Goal: Task Accomplishment & Management: Manage account settings

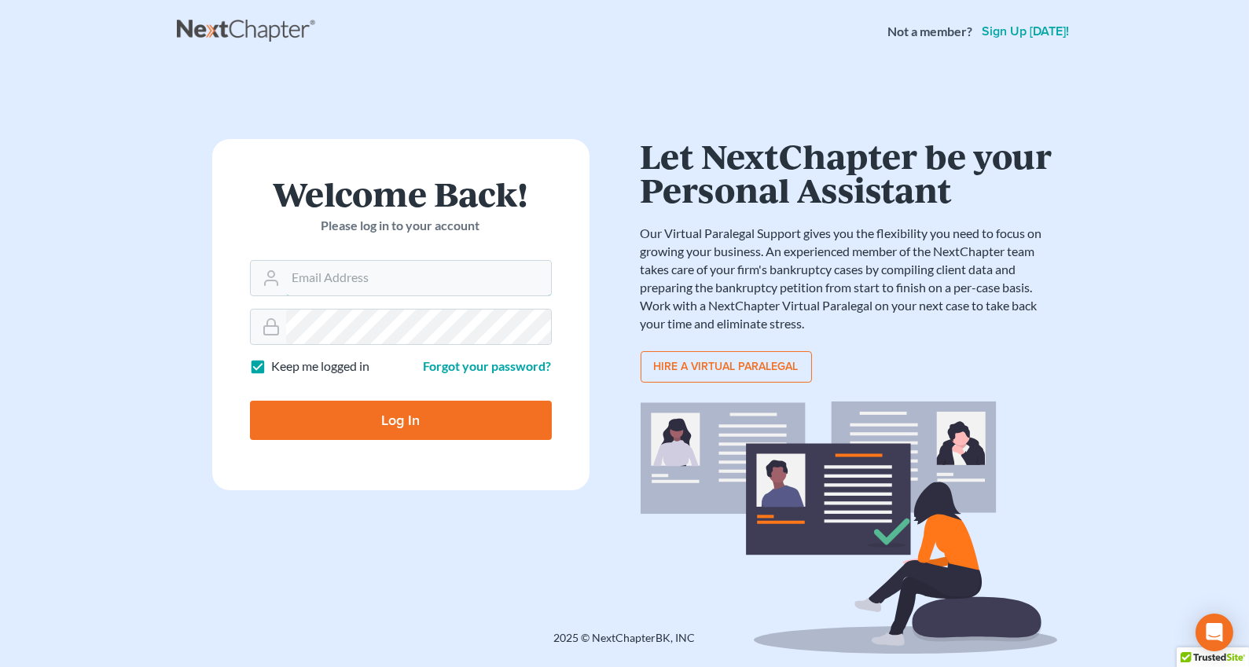
type input "[EMAIL_ADDRESS][PERSON_NAME][DOMAIN_NAME]"
click at [358, 420] on input "Log In" at bounding box center [401, 420] width 302 height 39
type input "Thinking..."
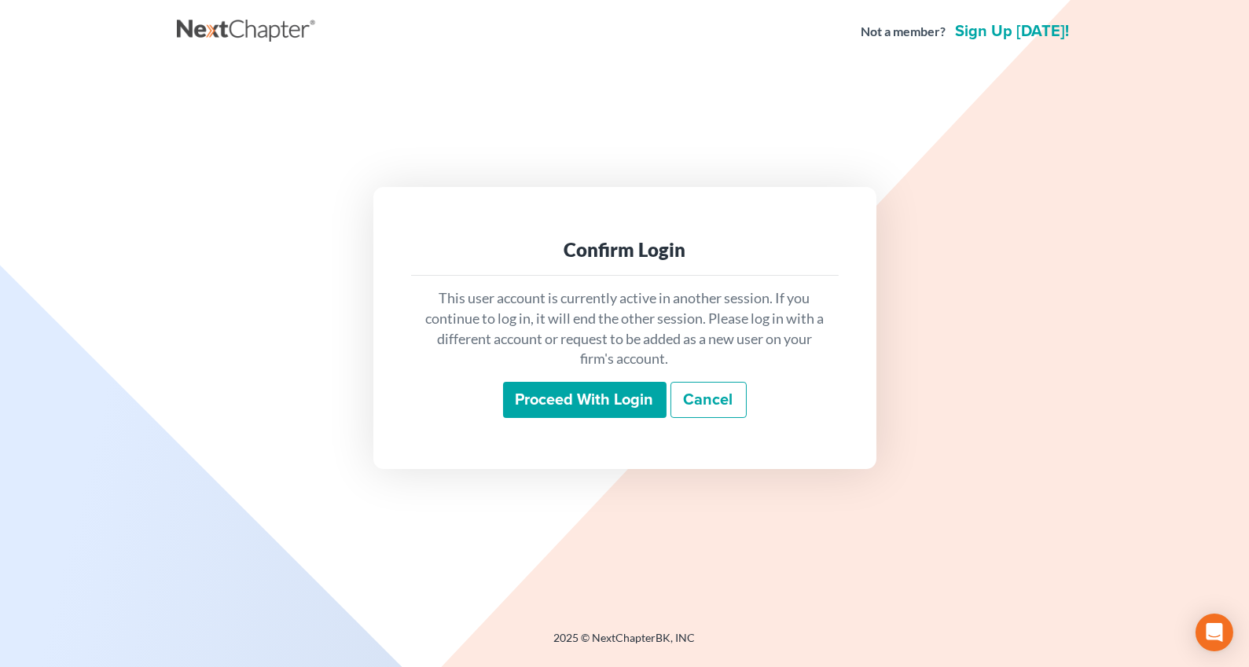
click at [561, 404] on input "Proceed with login" at bounding box center [584, 400] width 163 height 36
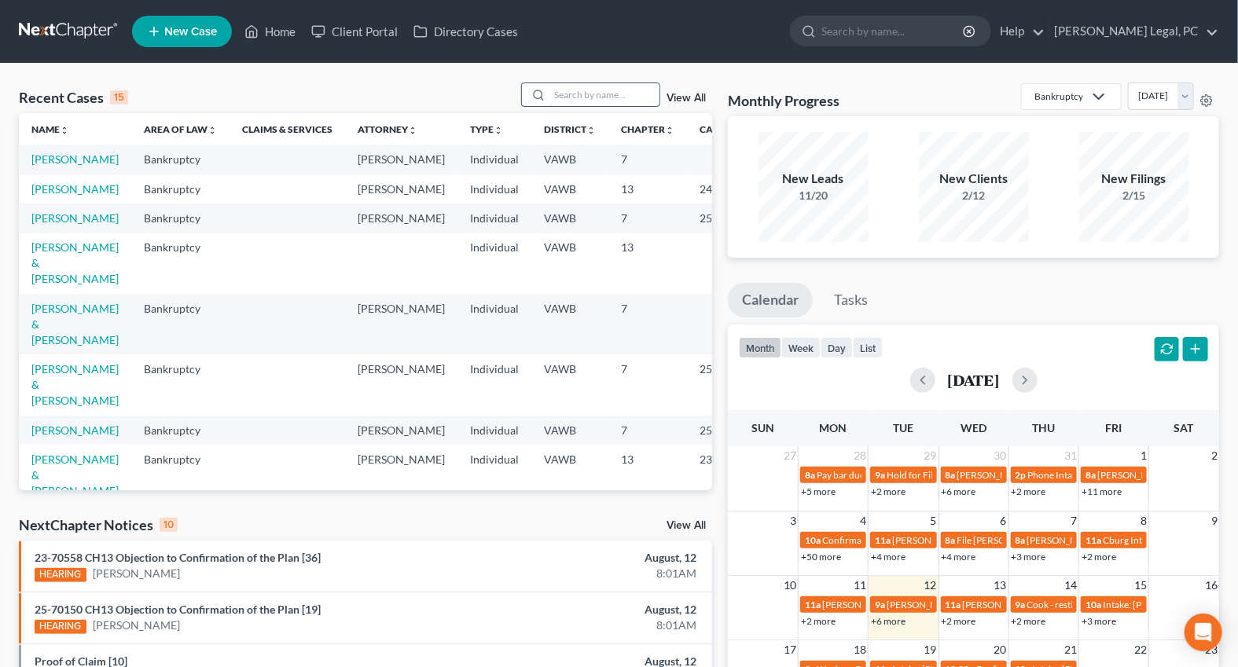
click at [613, 99] on input "search" at bounding box center [604, 94] width 110 height 23
type input "[PERSON_NAME]"
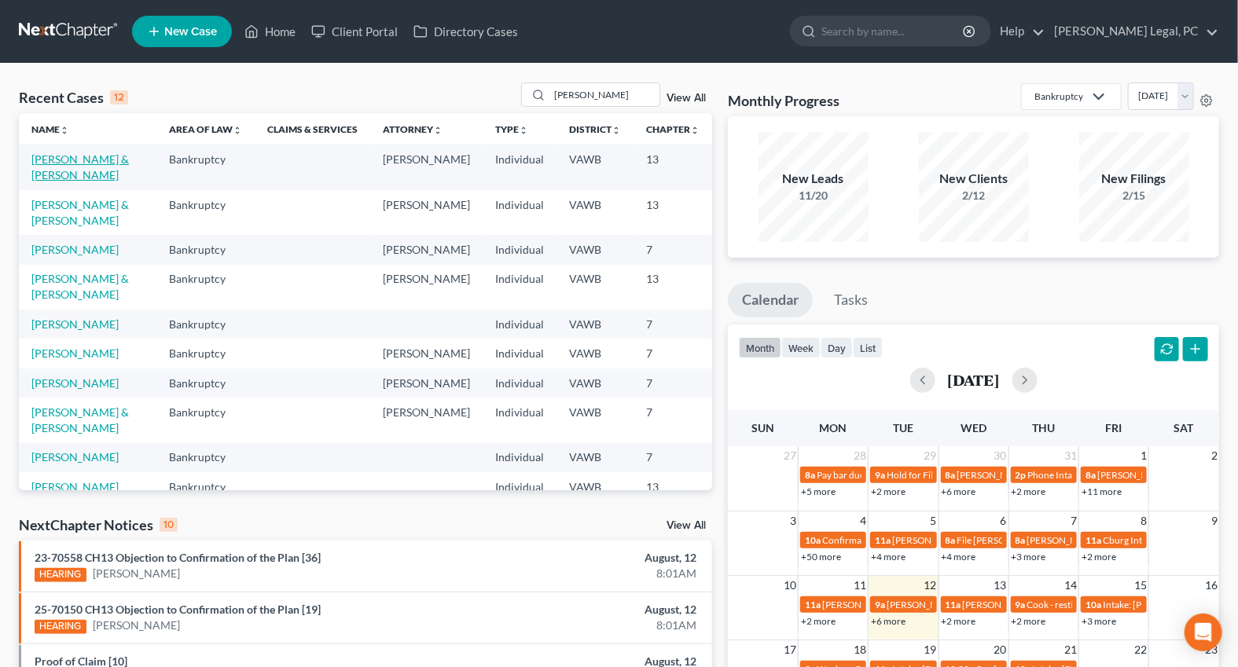
click at [54, 174] on link "Smith, Zachery & Luciann" at bounding box center [79, 166] width 97 height 29
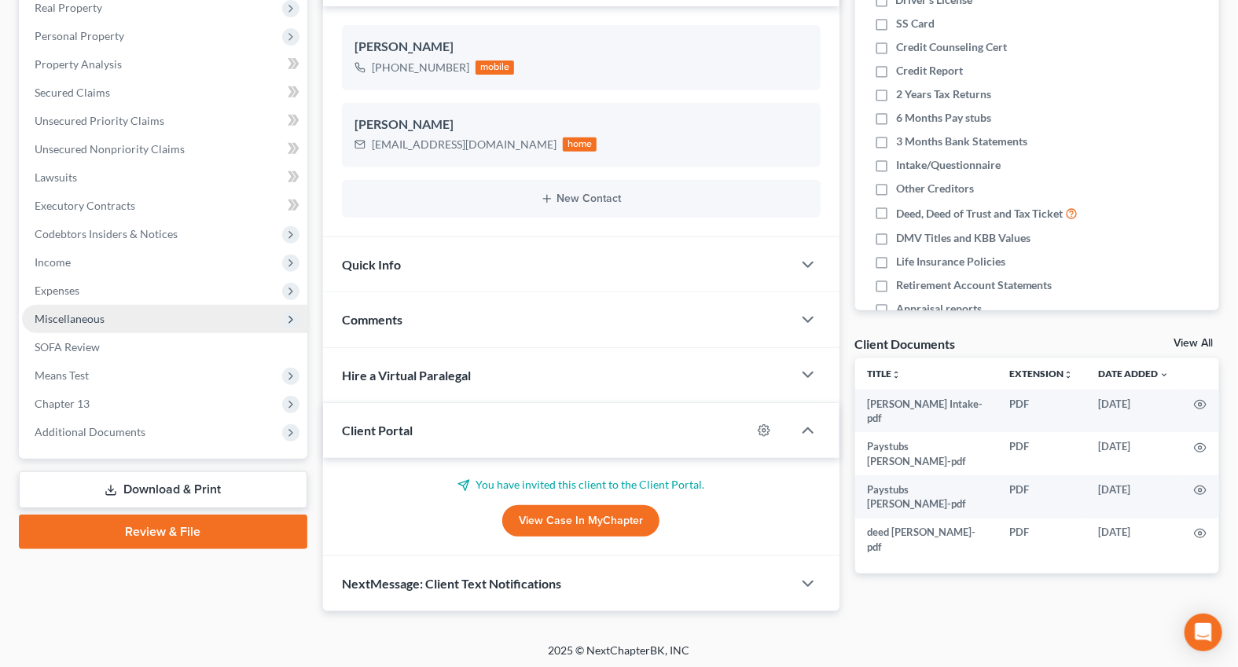
scroll to position [256, 0]
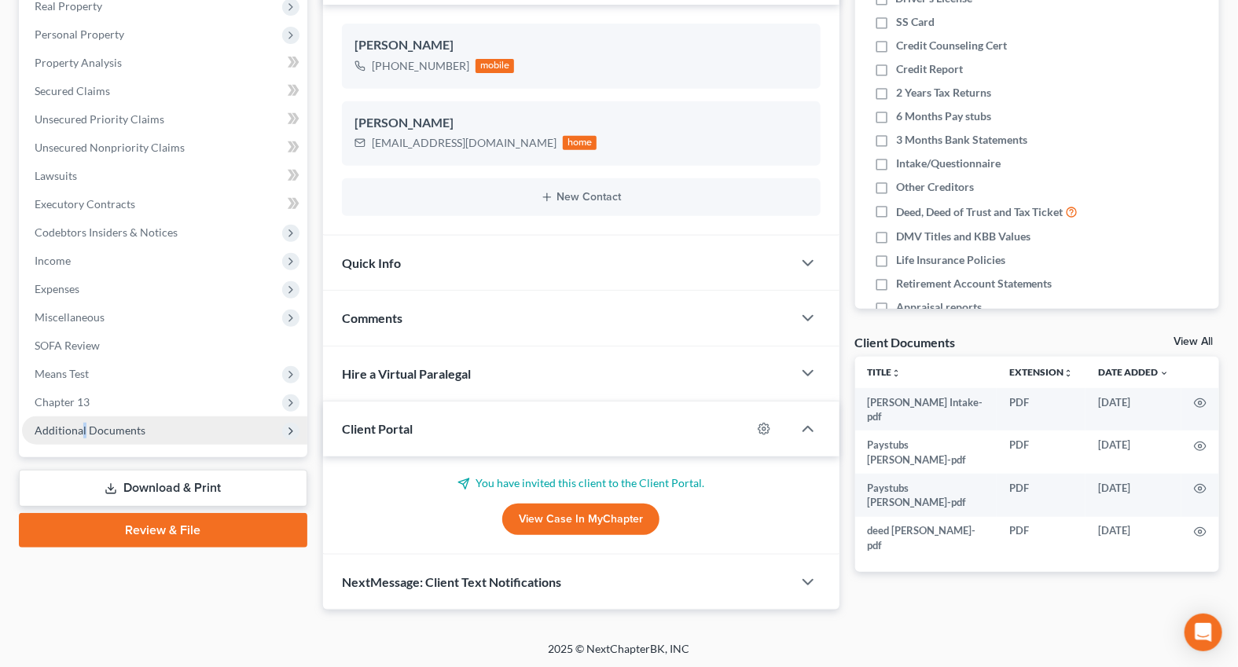
click at [83, 436] on span "Additional Documents" at bounding box center [164, 430] width 285 height 28
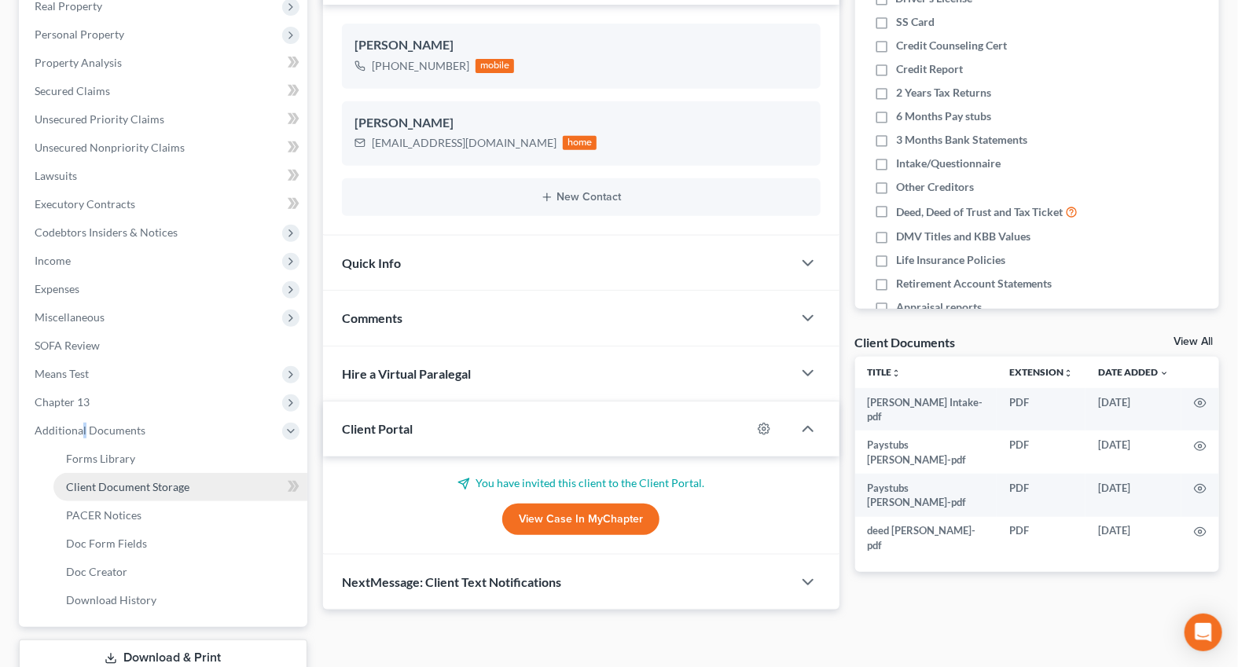
click at [110, 486] on span "Client Document Storage" at bounding box center [127, 486] width 123 height 13
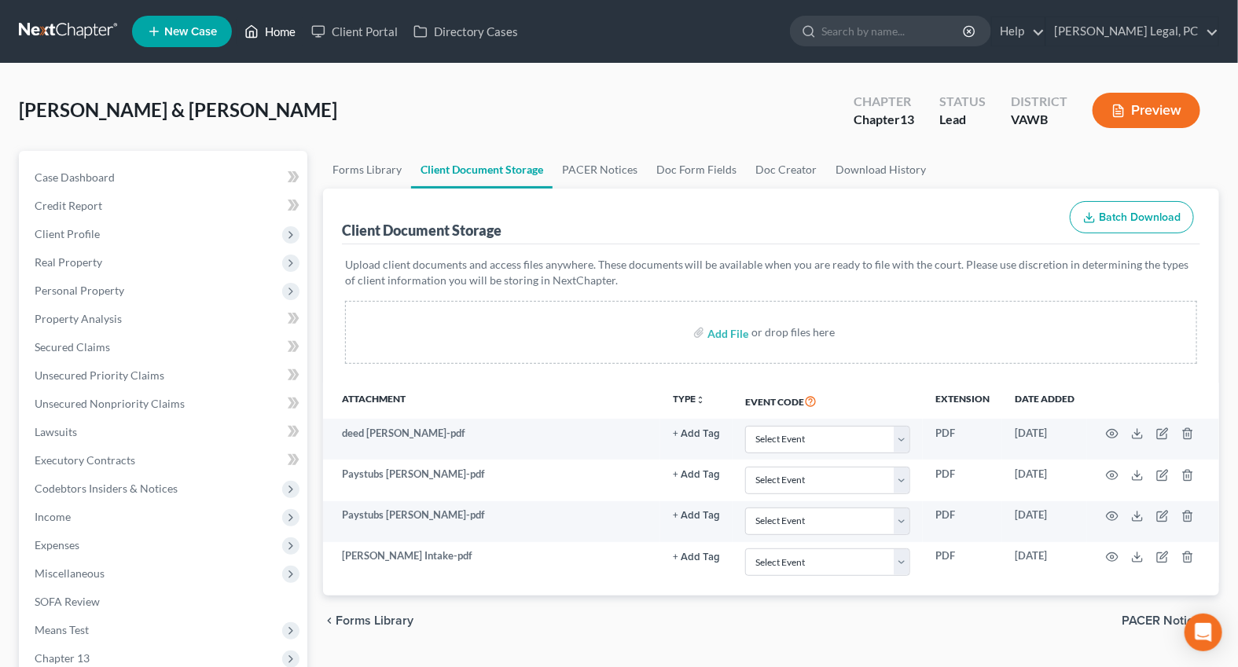
click at [257, 30] on icon at bounding box center [251, 31] width 14 height 19
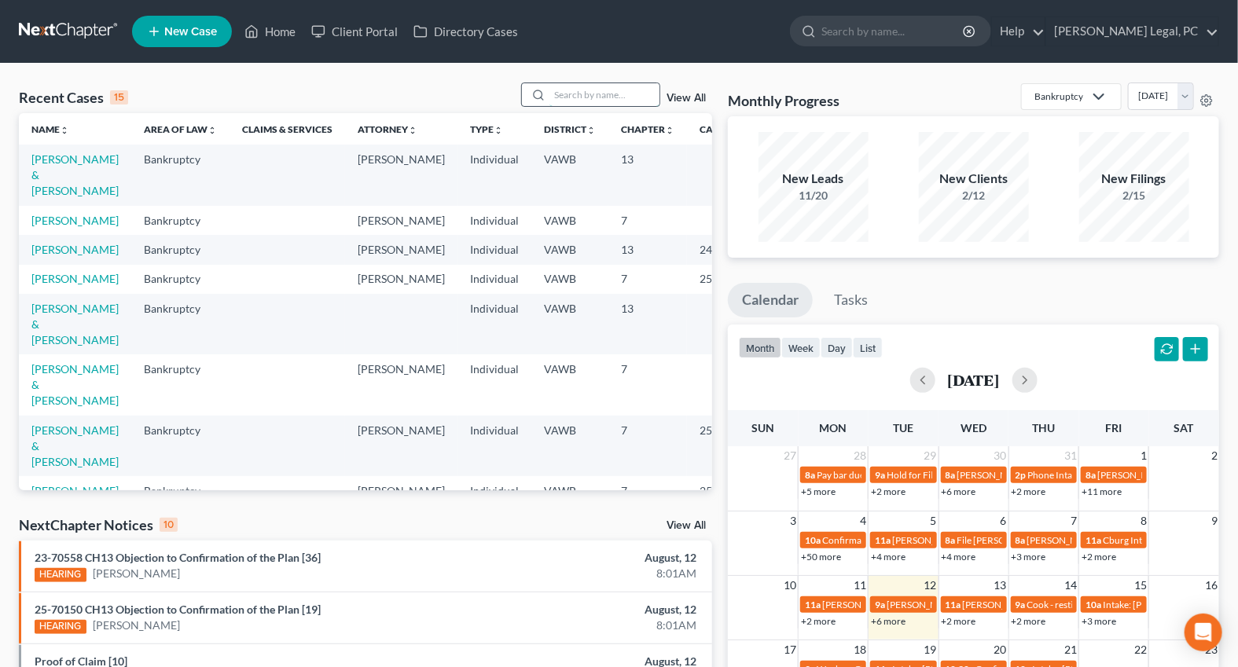
click at [572, 102] on input "search" at bounding box center [604, 94] width 110 height 23
type input "bland"
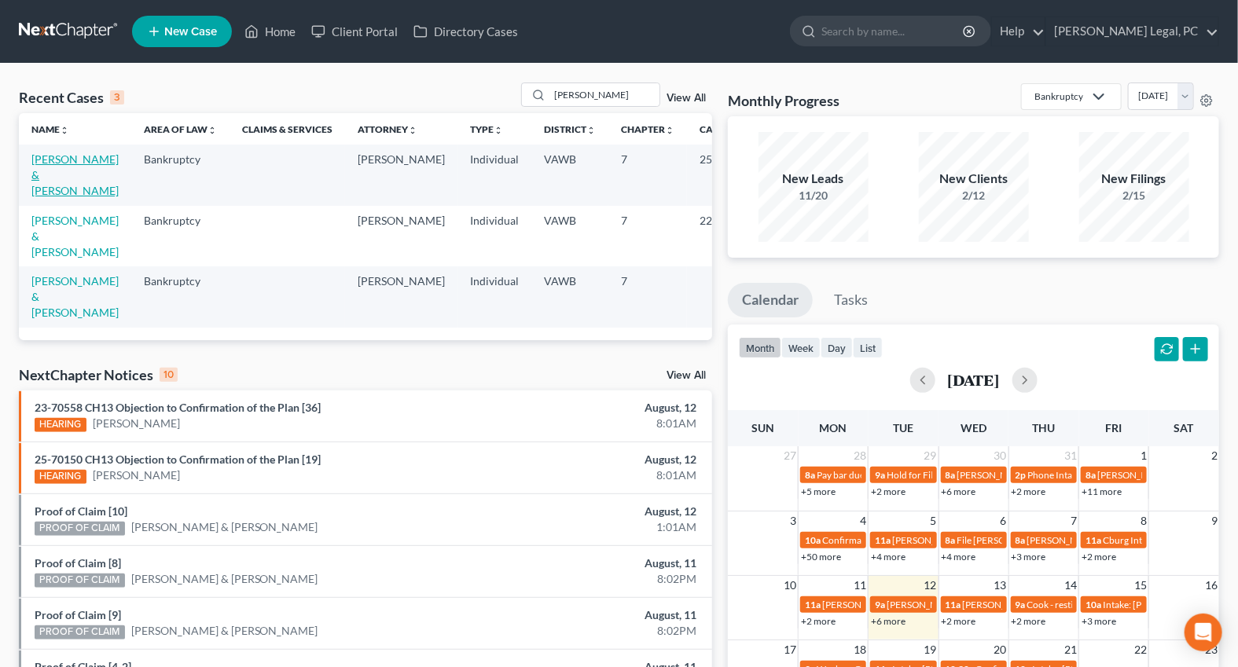
click at [47, 173] on link "Bland, Brandon & Misty" at bounding box center [74, 174] width 87 height 45
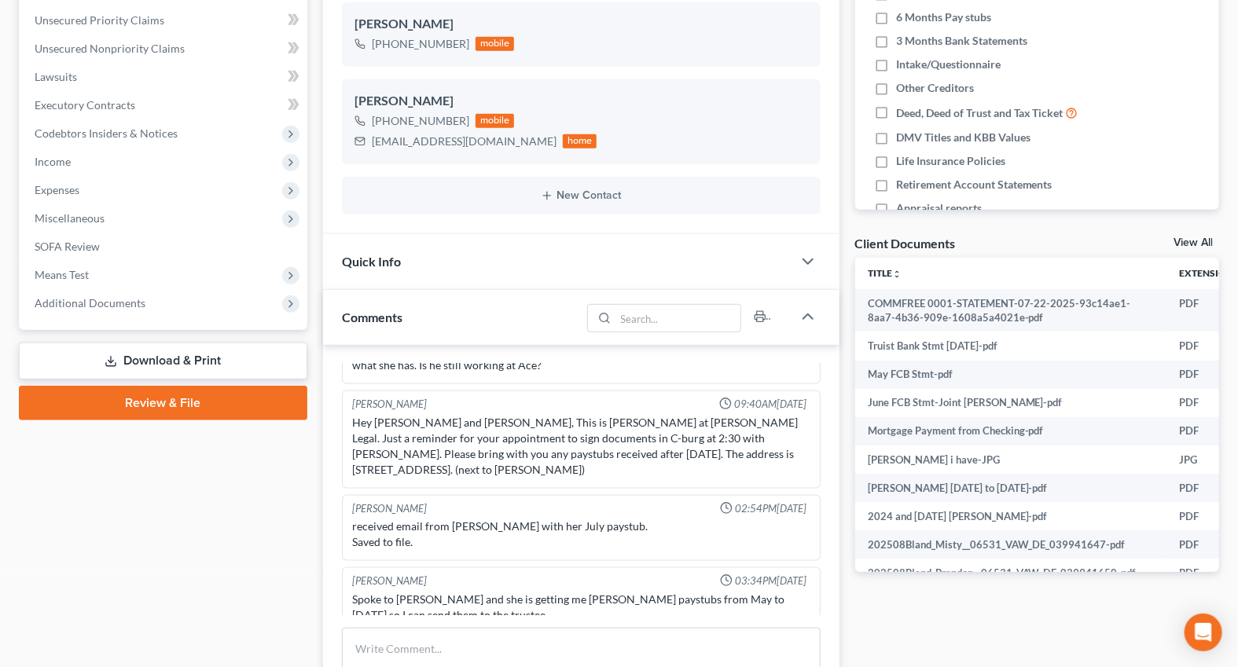
scroll to position [357, 0]
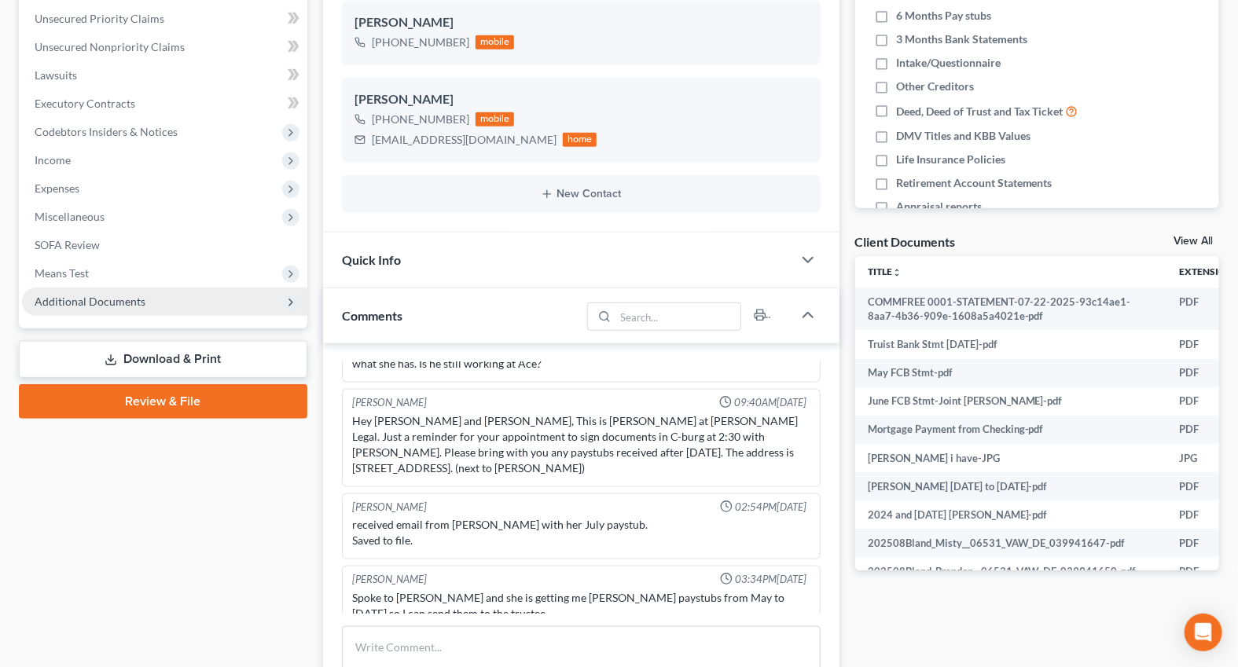
click at [100, 306] on span "Additional Documents" at bounding box center [164, 302] width 285 height 28
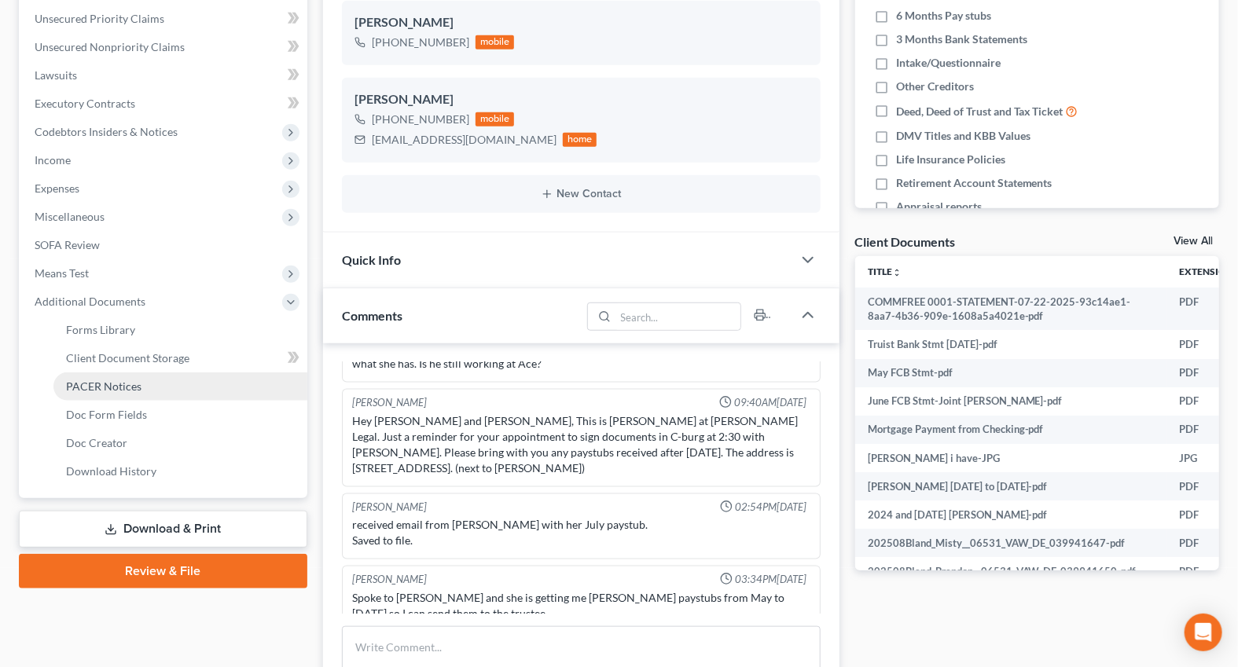
click at [96, 385] on span "PACER Notices" at bounding box center [103, 386] width 75 height 13
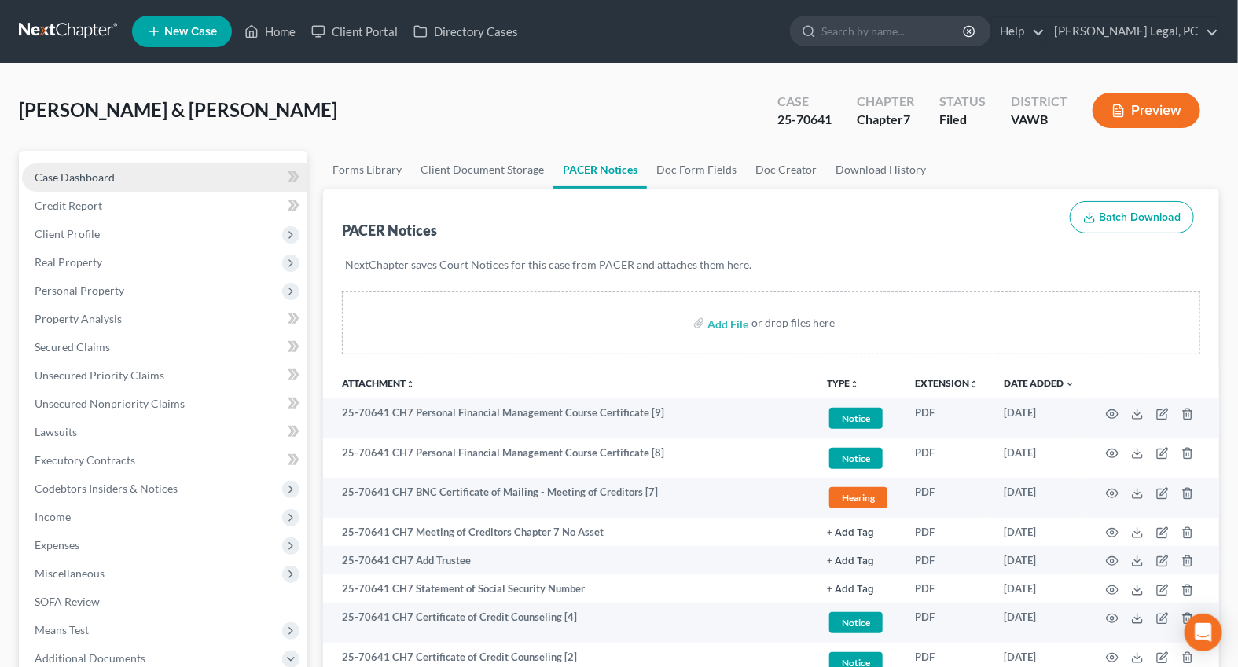
click at [84, 174] on span "Case Dashboard" at bounding box center [75, 177] width 80 height 13
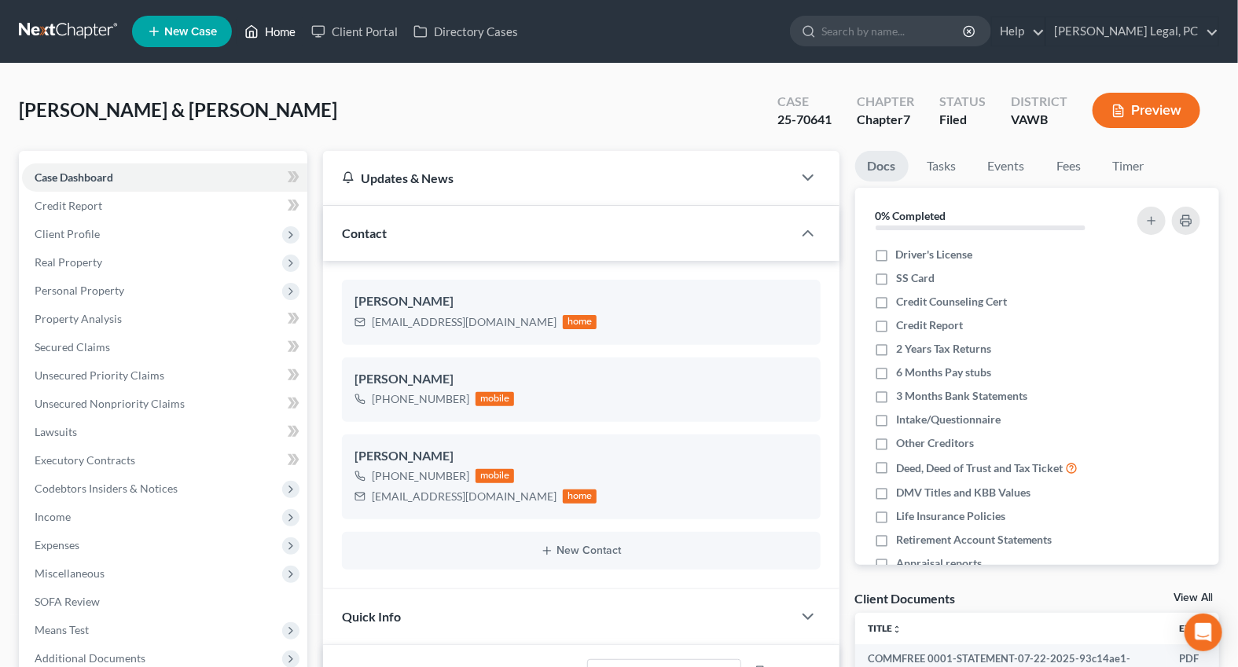
click at [263, 39] on link "Home" at bounding box center [270, 31] width 67 height 28
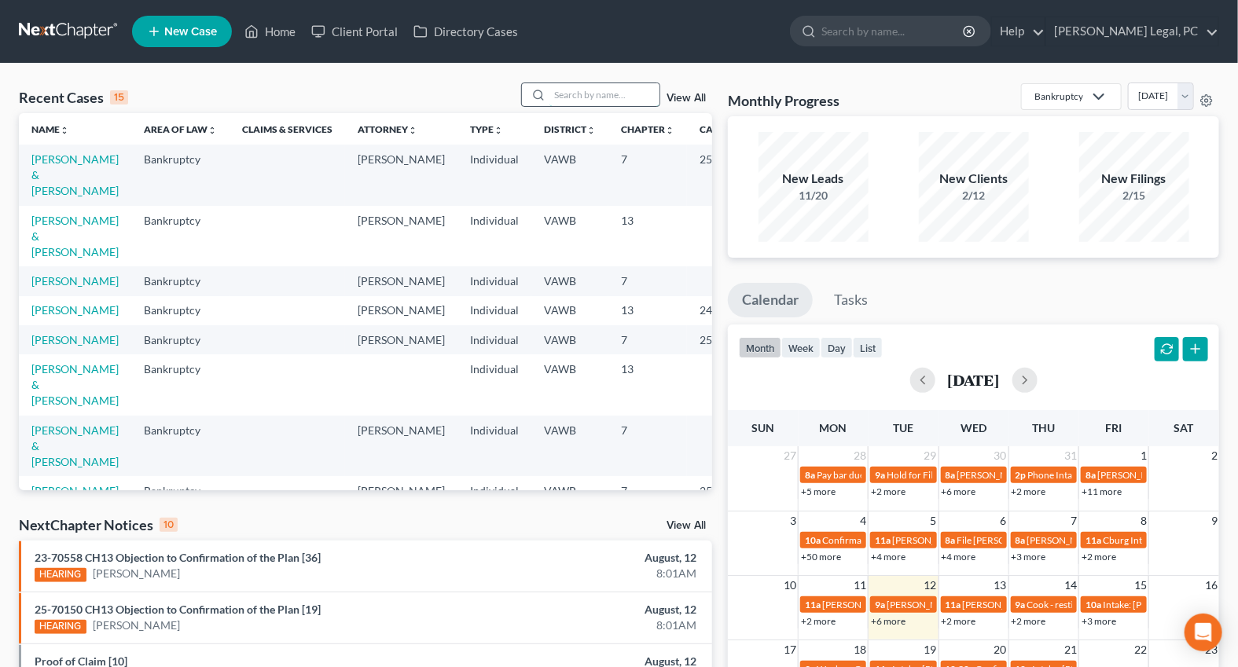
click at [549, 103] on input "search" at bounding box center [604, 94] width 110 height 23
type input "jennings"
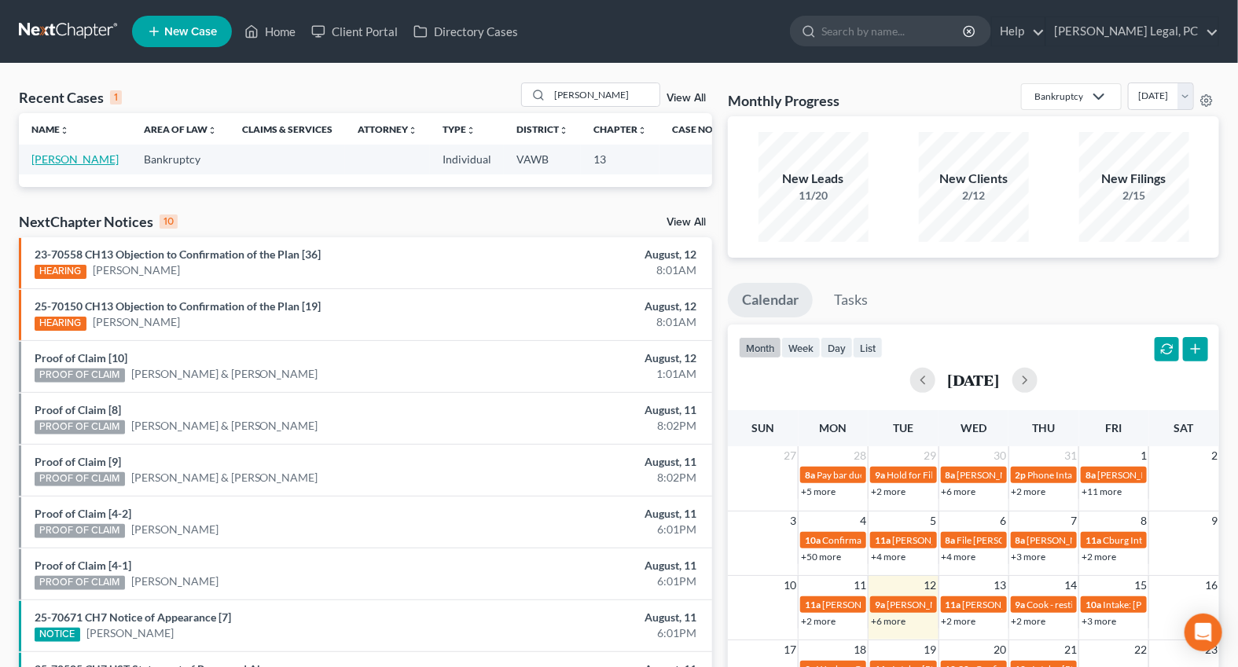
click at [46, 166] on link "Jennings, Kelly" at bounding box center [74, 158] width 87 height 13
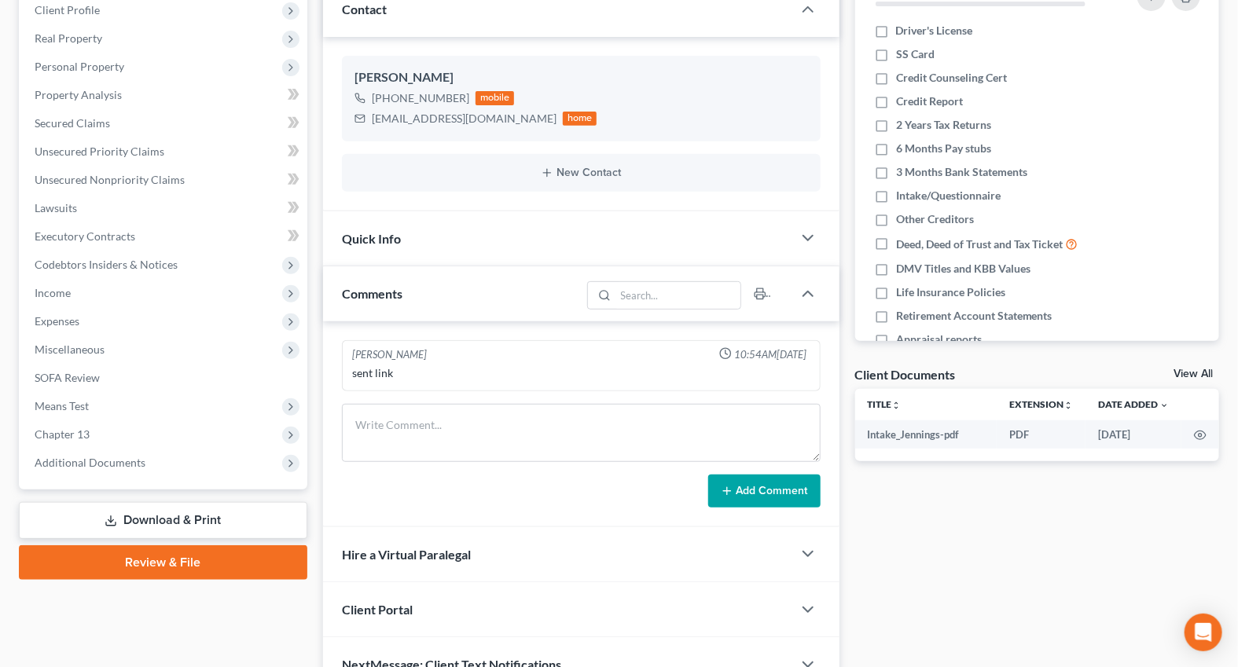
scroll to position [306, 0]
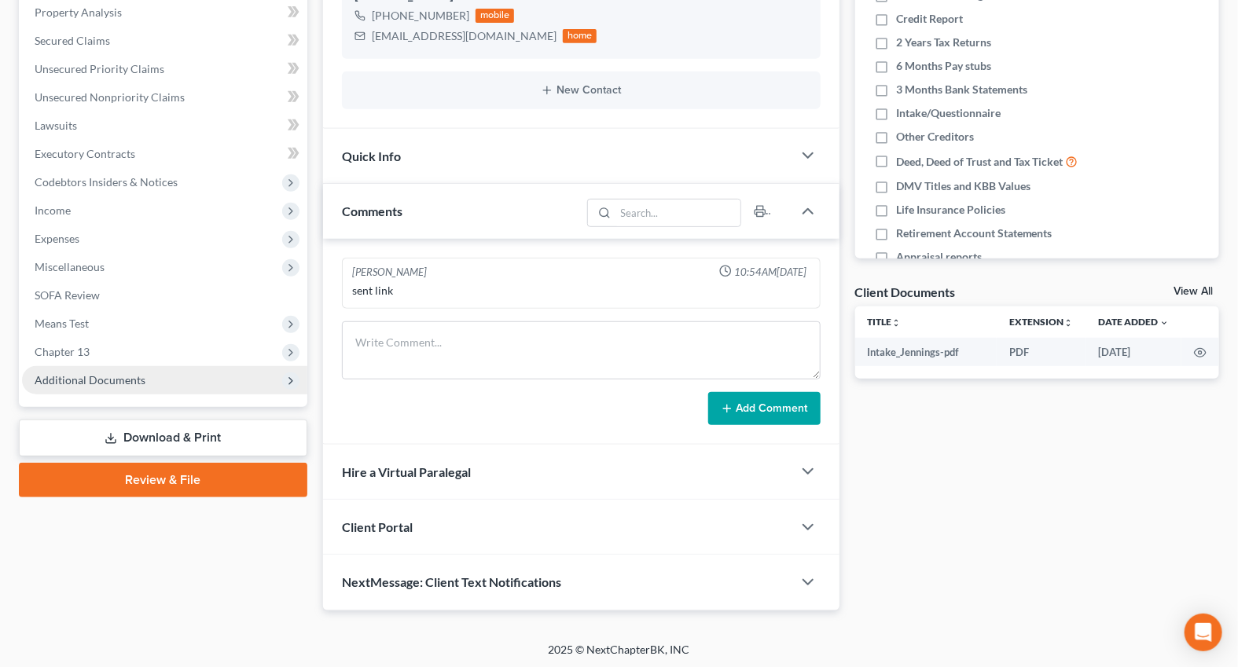
click at [88, 384] on span "Additional Documents" at bounding box center [164, 380] width 285 height 28
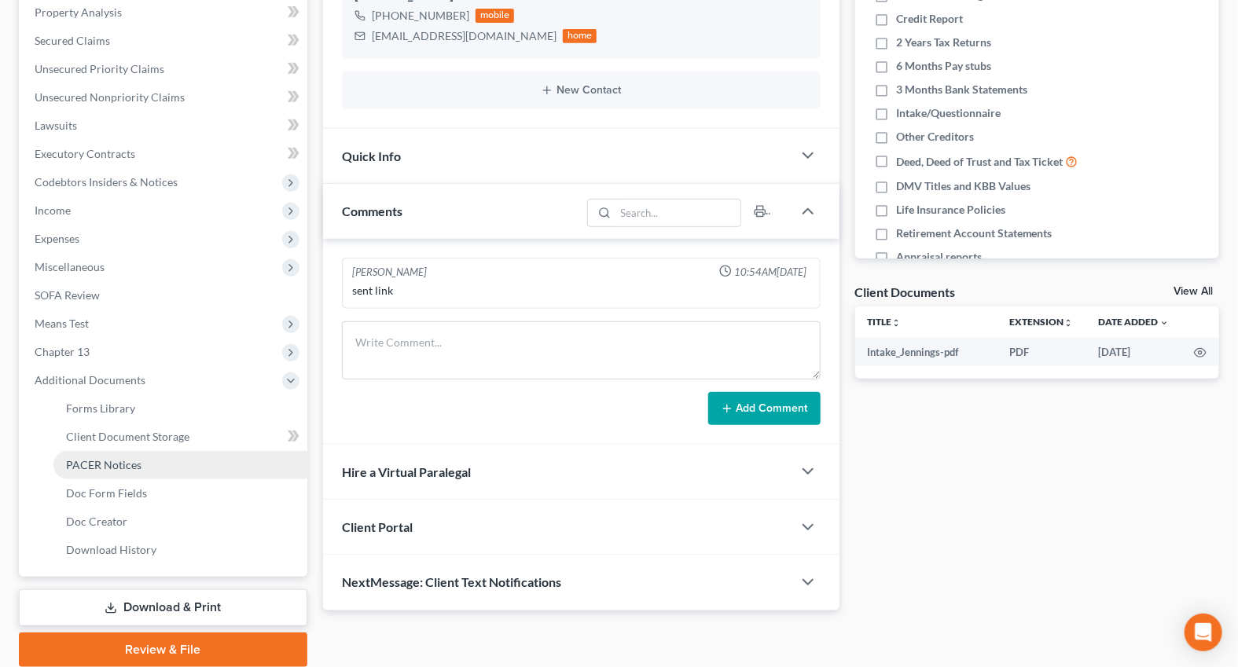
click at [126, 451] on link "PACER Notices" at bounding box center [180, 465] width 254 height 28
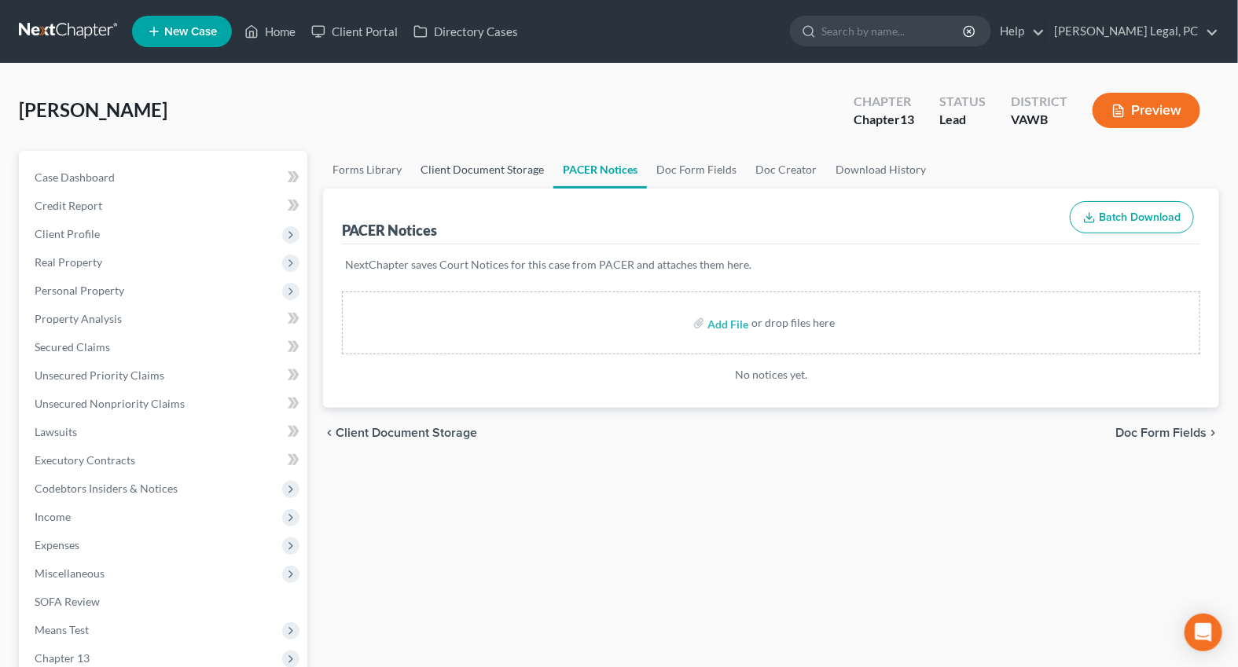
click at [508, 156] on link "Client Document Storage" at bounding box center [482, 170] width 142 height 38
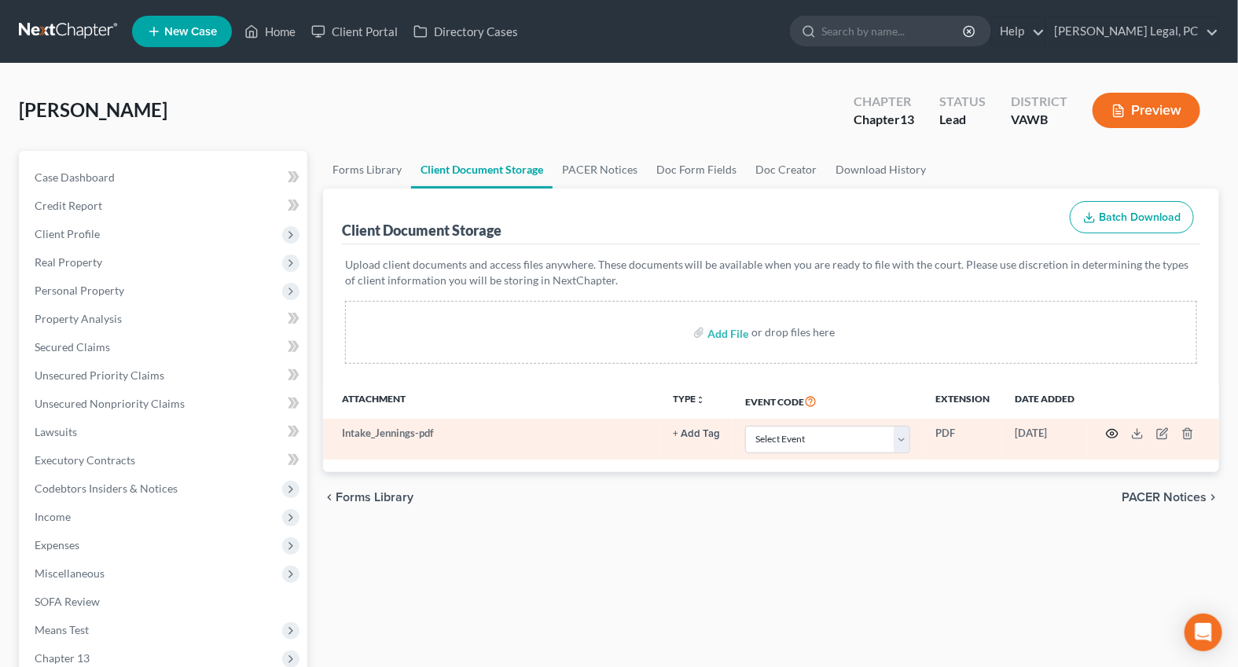
click at [1111, 429] on icon "button" at bounding box center [1112, 433] width 13 height 13
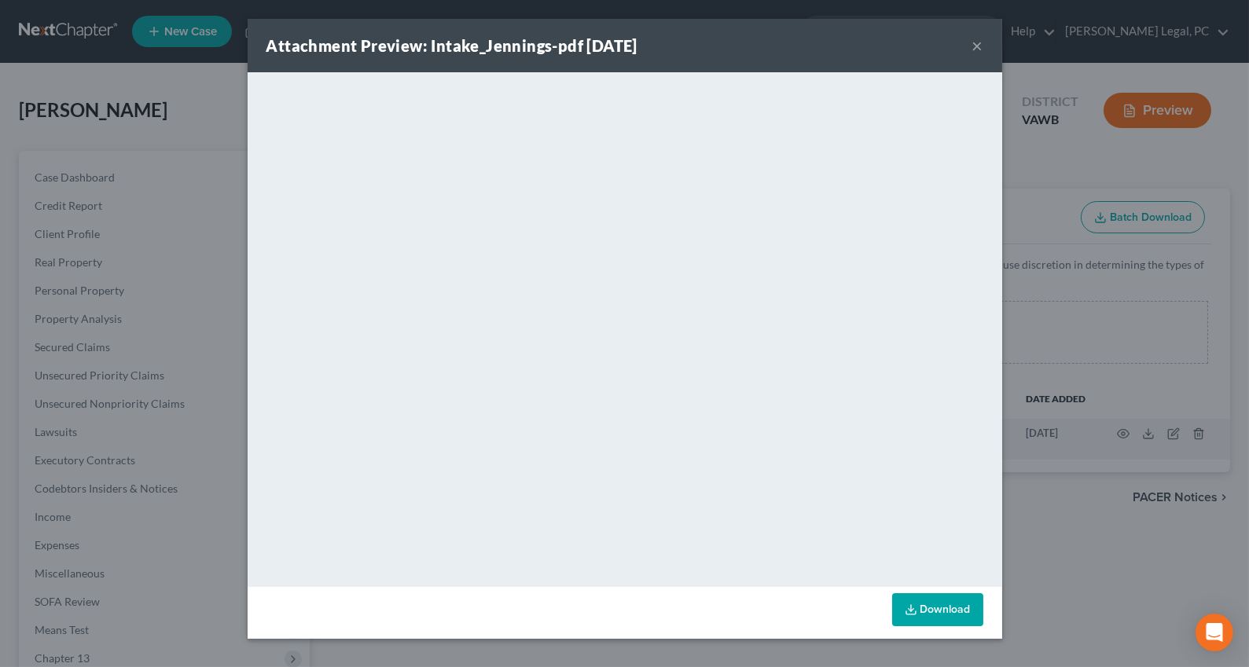
click at [974, 46] on button "×" at bounding box center [977, 45] width 11 height 19
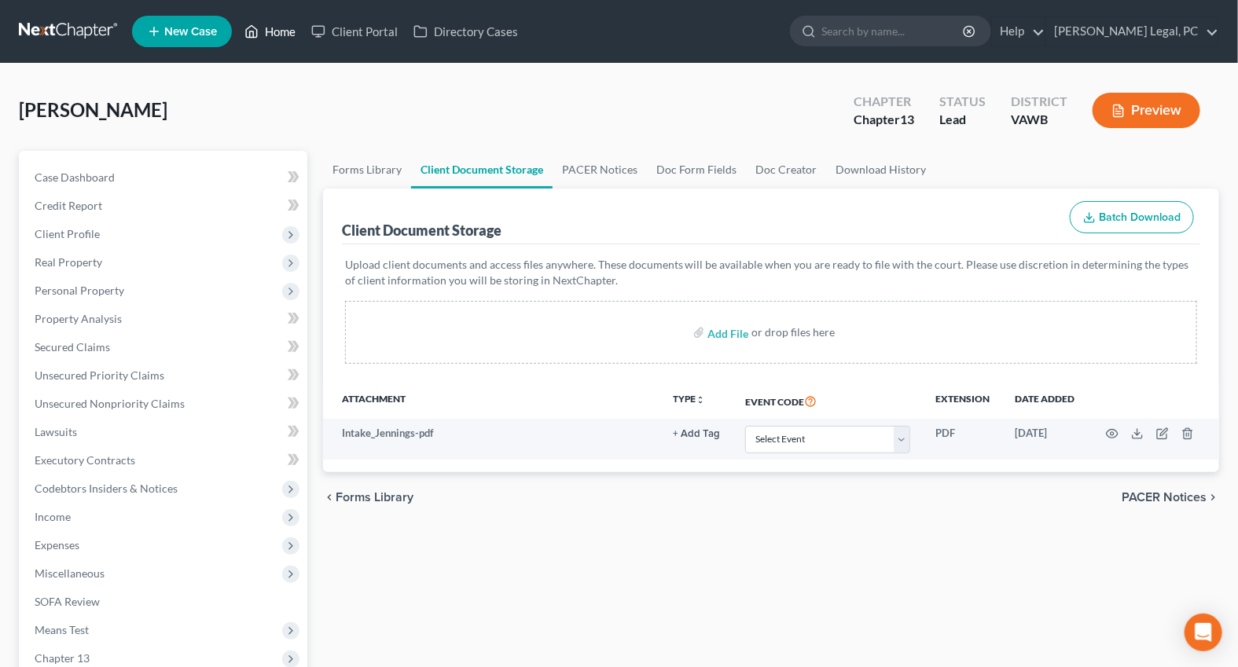
click at [259, 33] on link "Home" at bounding box center [270, 31] width 67 height 28
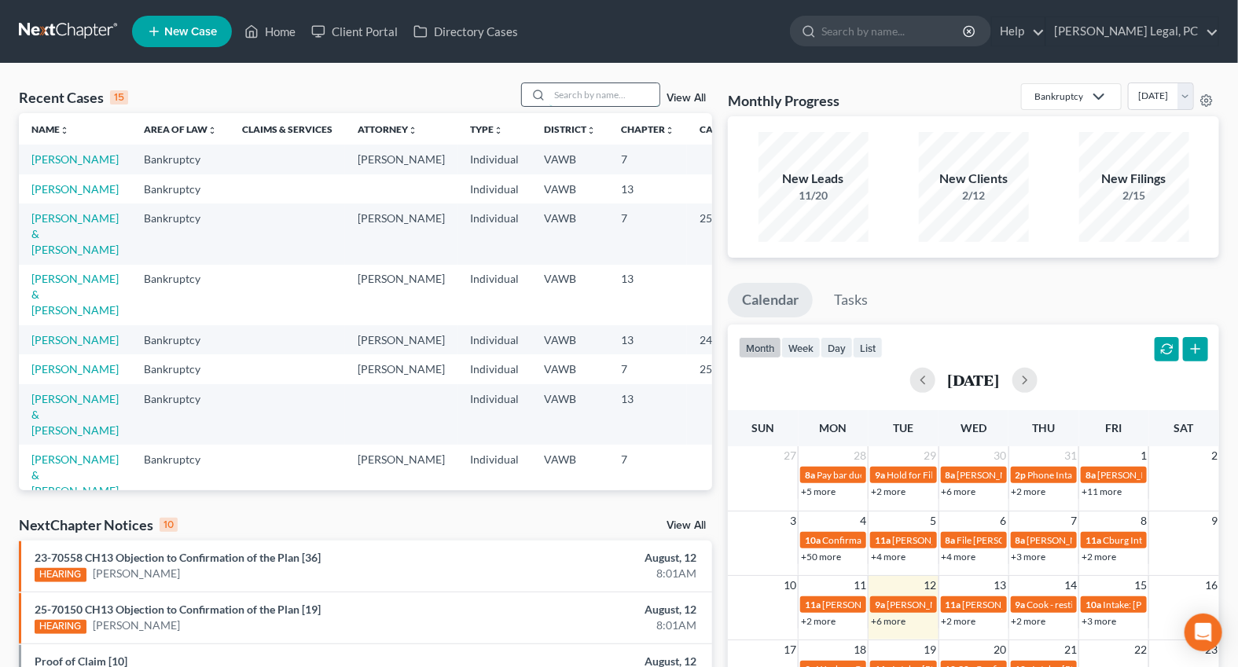
click at [569, 88] on input "search" at bounding box center [604, 94] width 110 height 23
type input "allen"
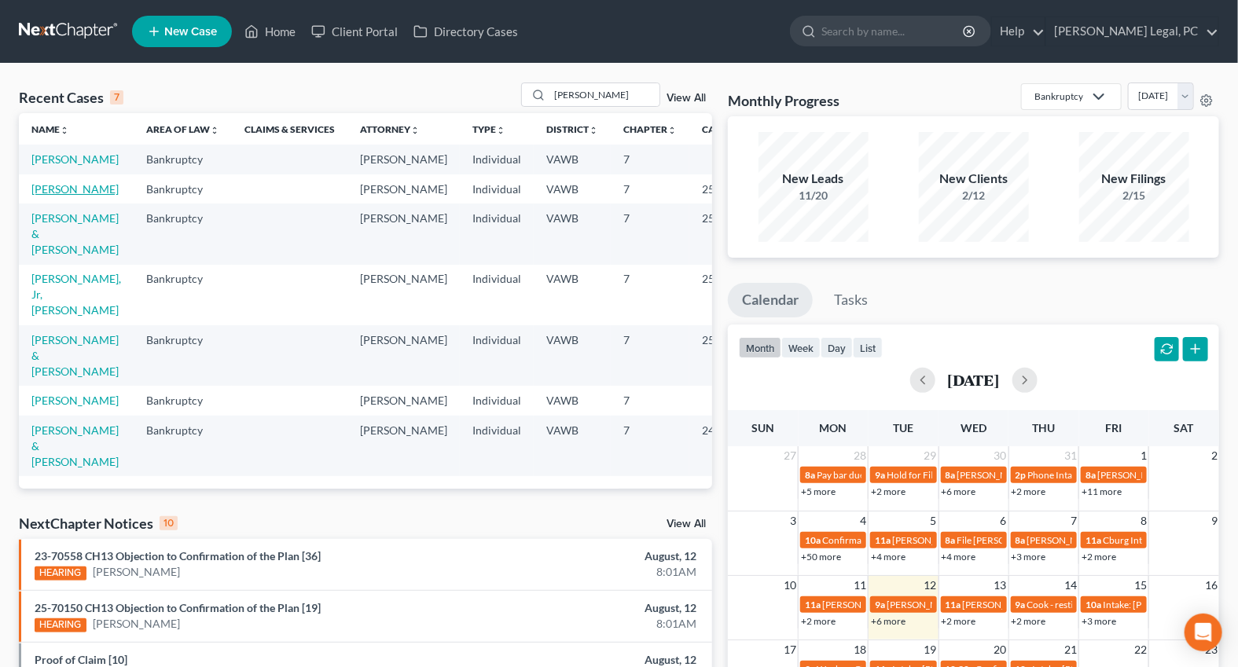
click at [52, 196] on link "Allen, James" at bounding box center [74, 188] width 87 height 13
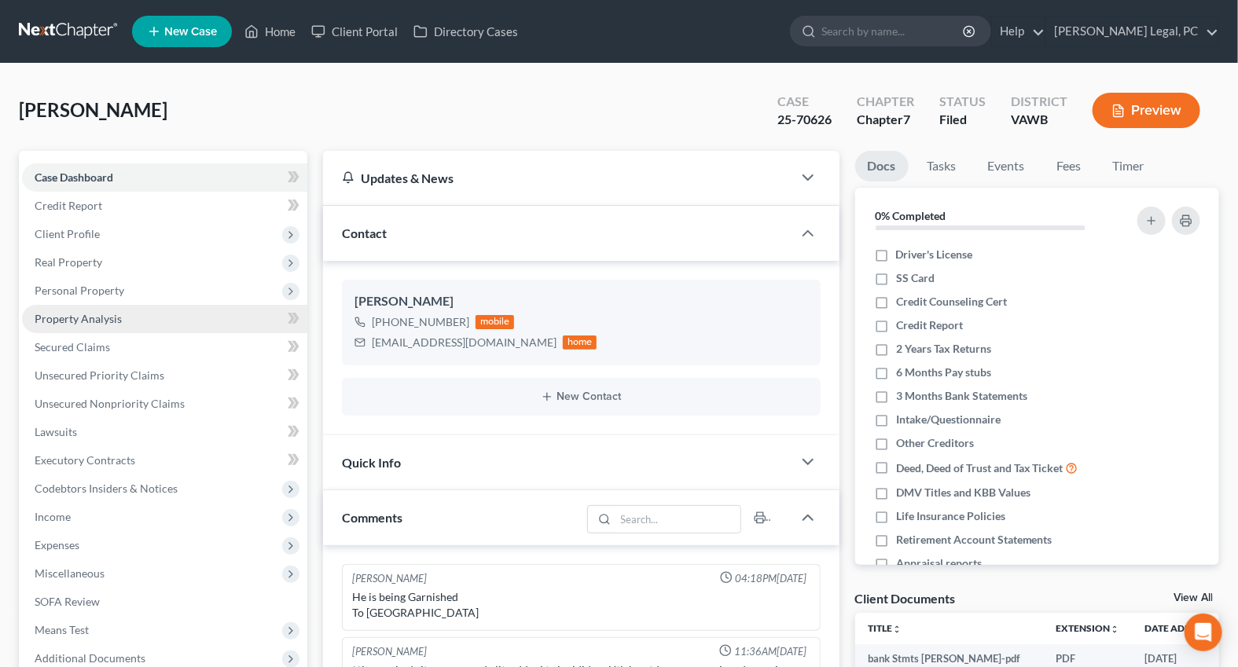
scroll to position [416, 0]
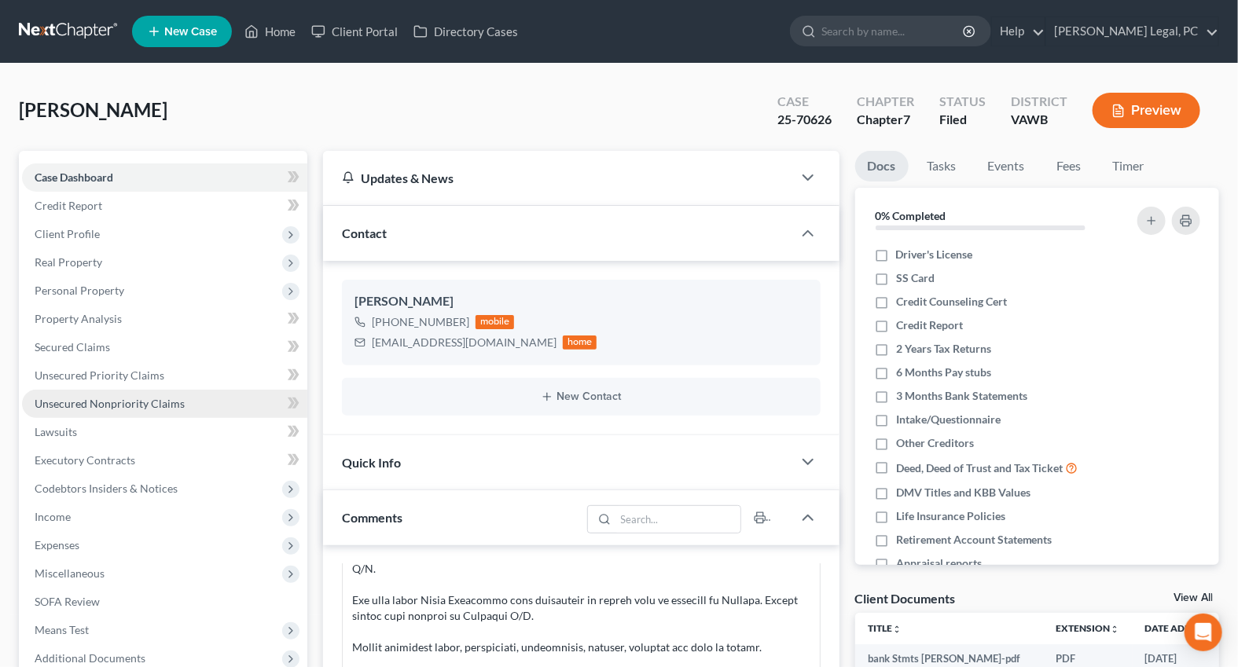
click at [95, 398] on span "Unsecured Nonpriority Claims" at bounding box center [110, 403] width 150 height 13
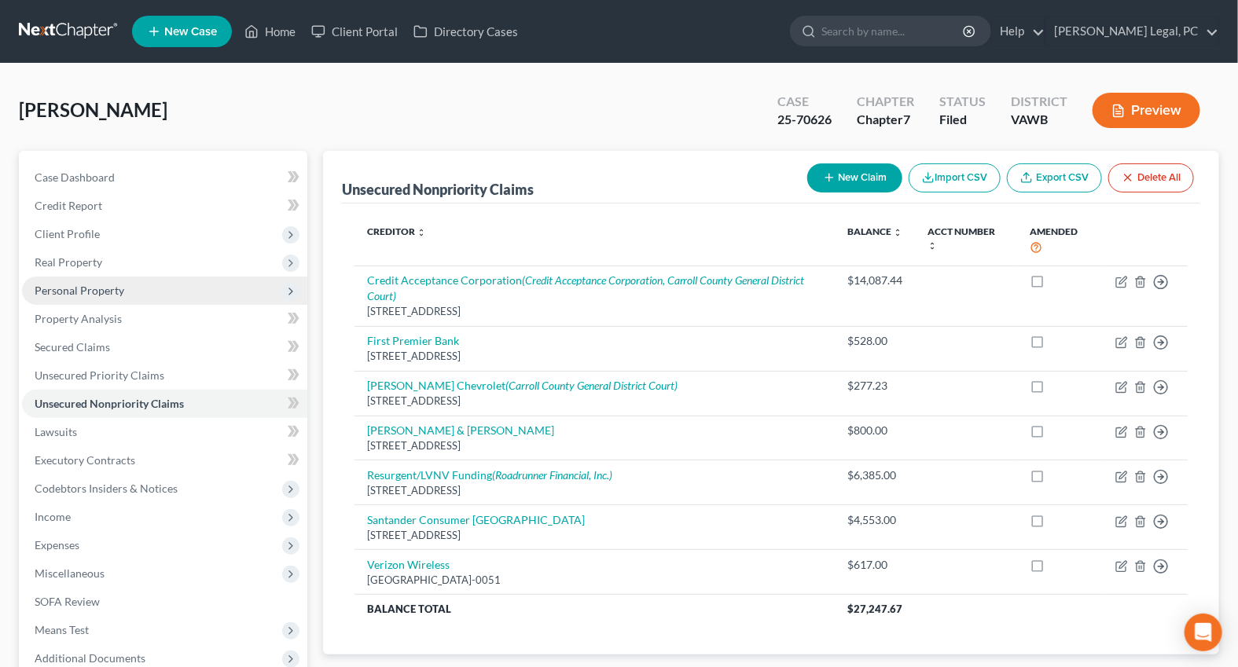
click at [63, 286] on span "Personal Property" at bounding box center [80, 290] width 90 height 13
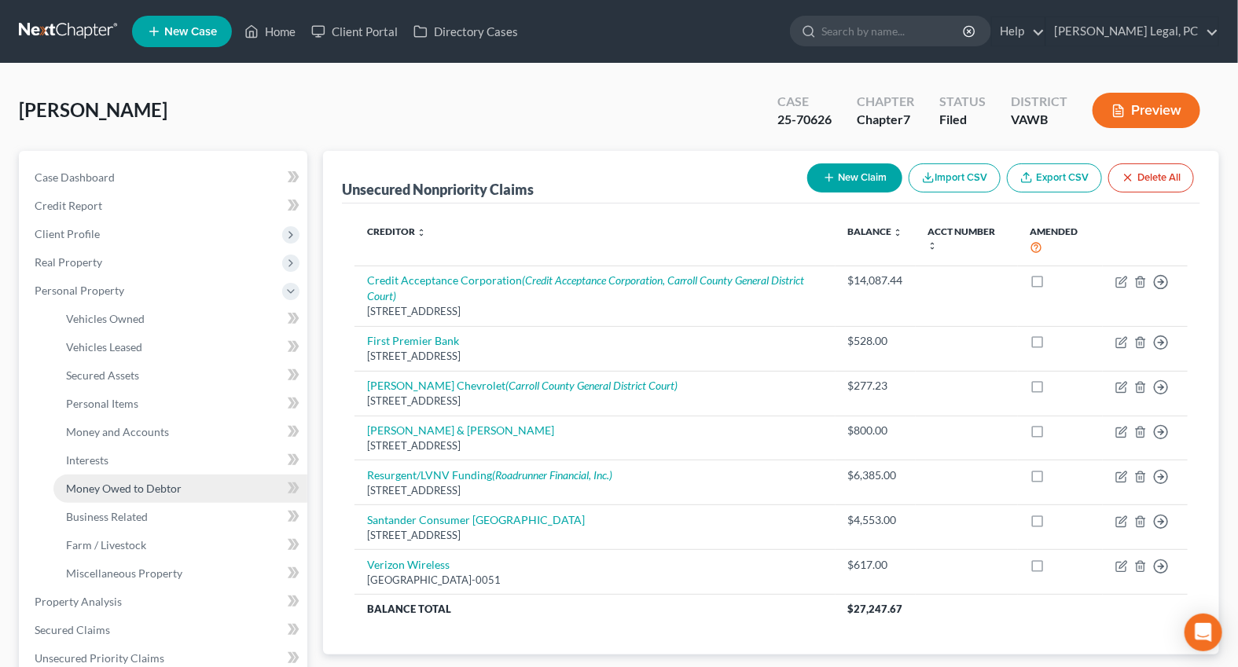
click at [110, 482] on span "Money Owed to Debtor" at bounding box center [124, 488] width 116 height 13
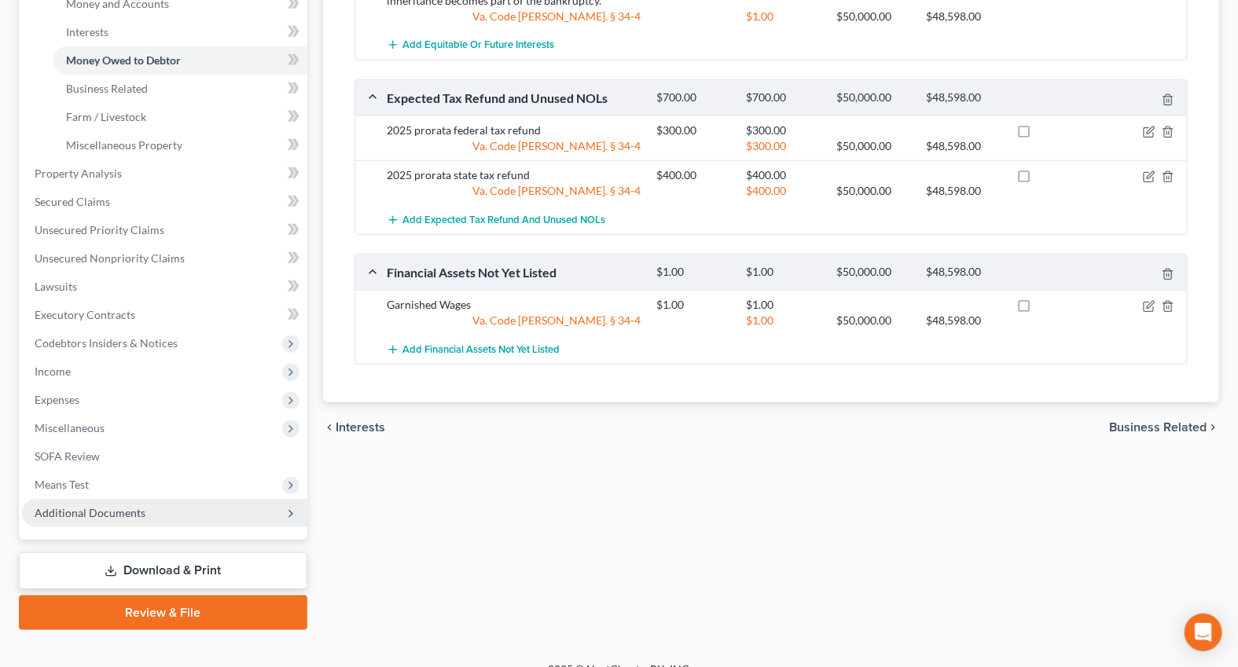
click at [112, 511] on span "Additional Documents" at bounding box center [90, 512] width 111 height 13
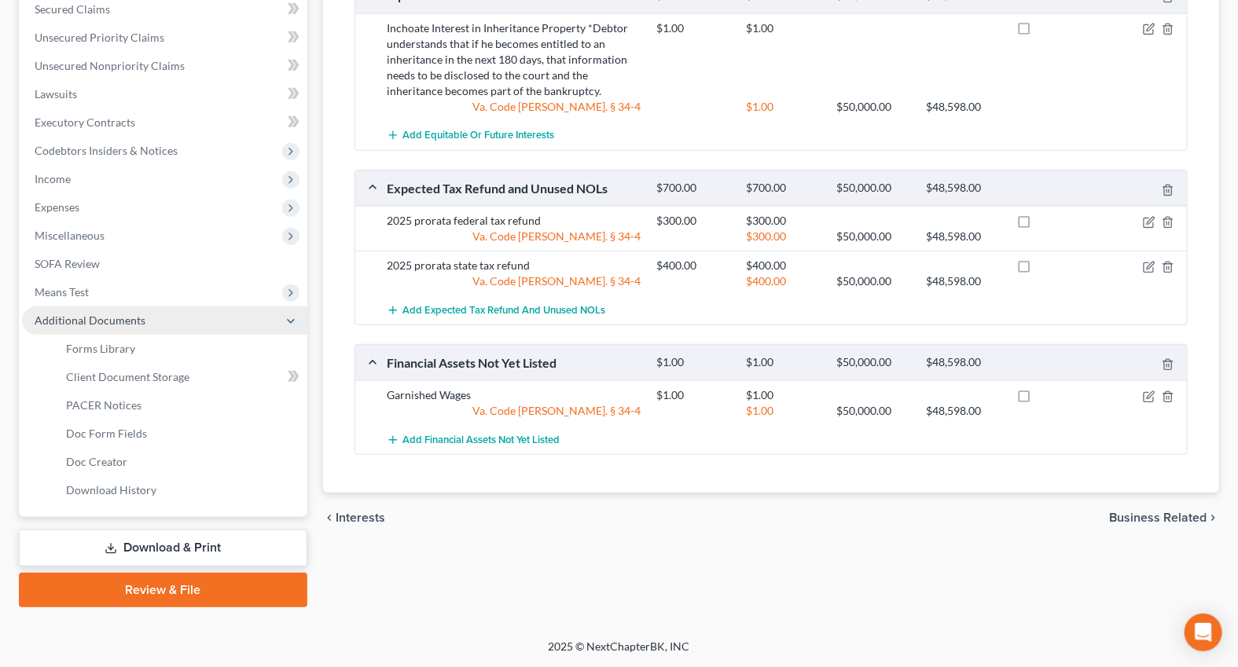
scroll to position [336, 0]
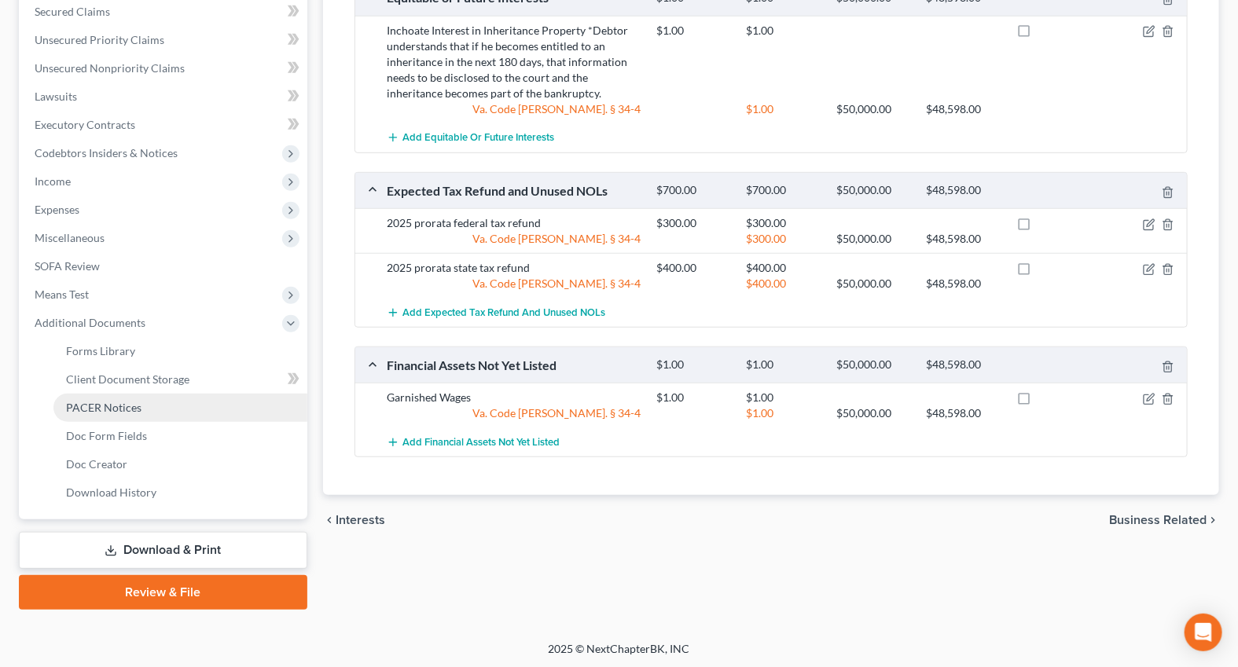
click at [127, 408] on span "PACER Notices" at bounding box center [103, 407] width 75 height 13
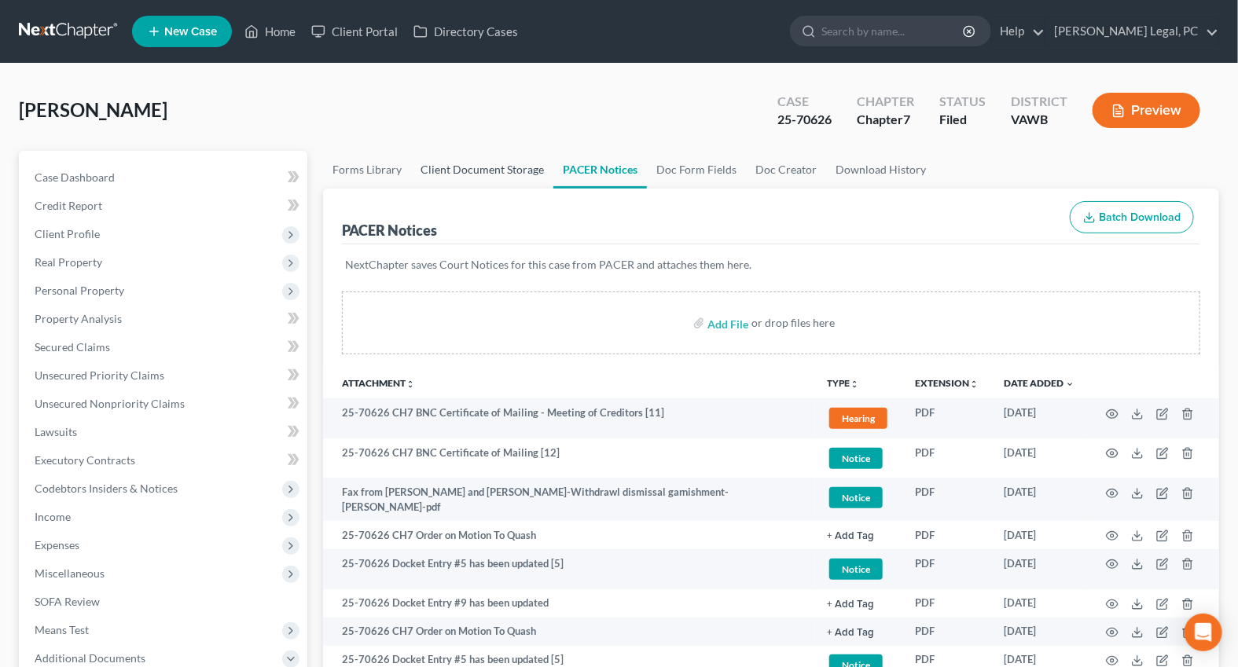
click at [474, 169] on link "Client Document Storage" at bounding box center [482, 170] width 142 height 38
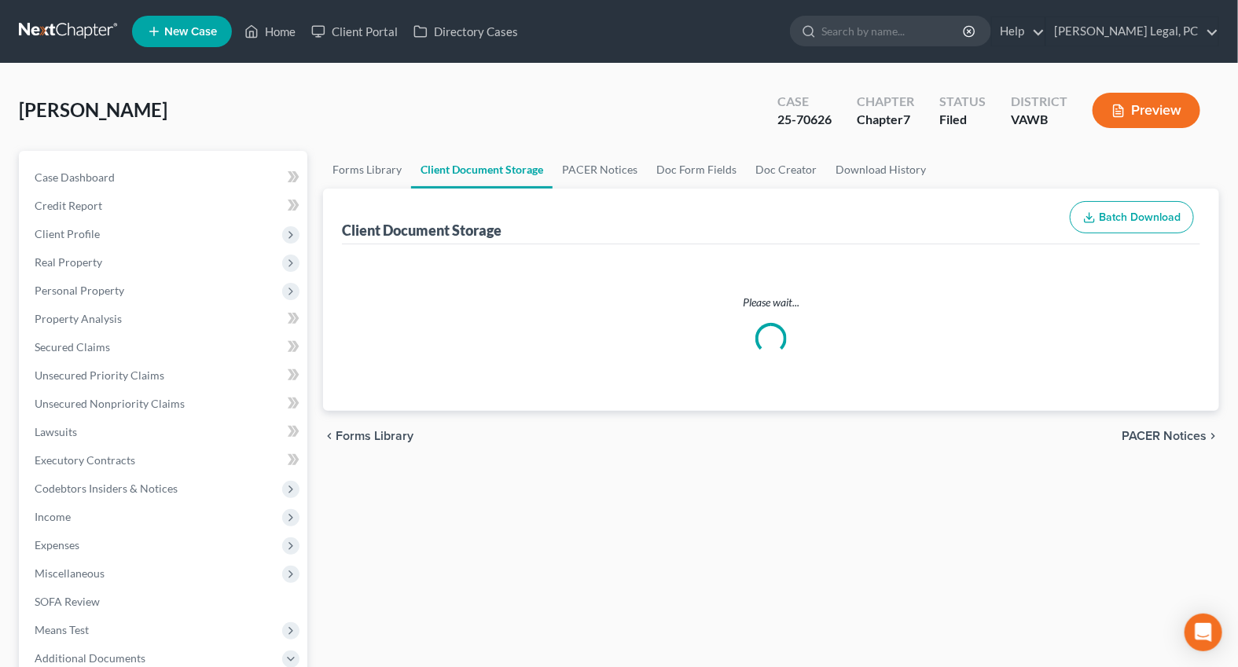
select select "0"
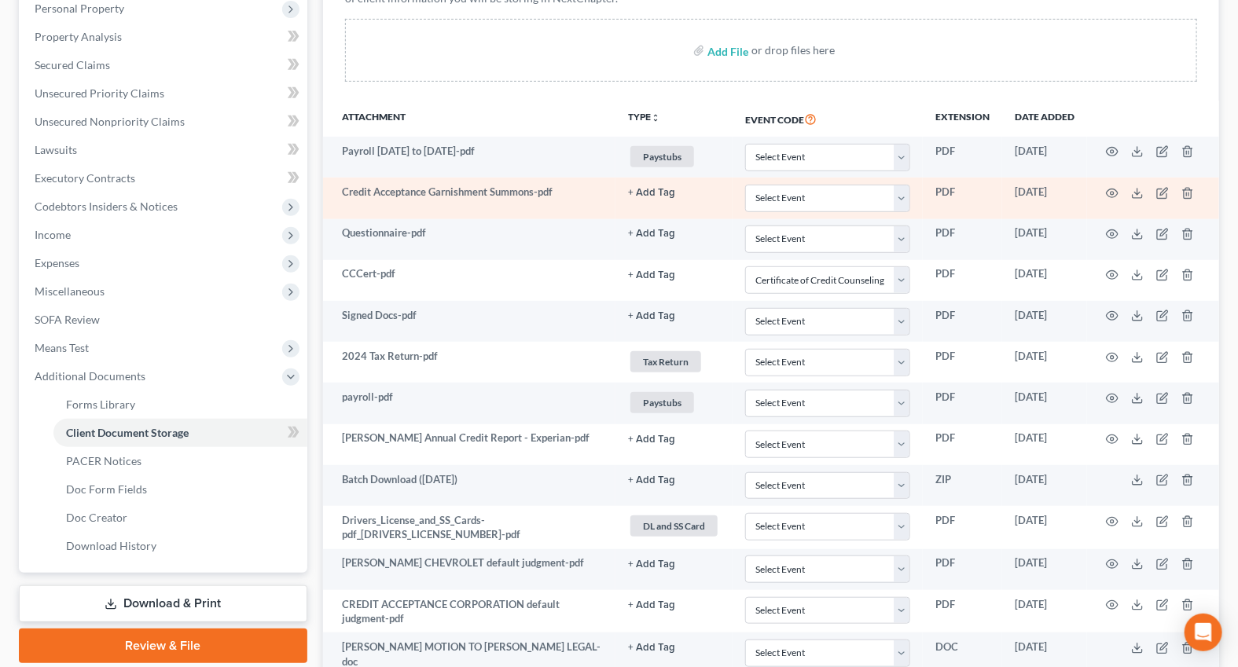
scroll to position [357, 0]
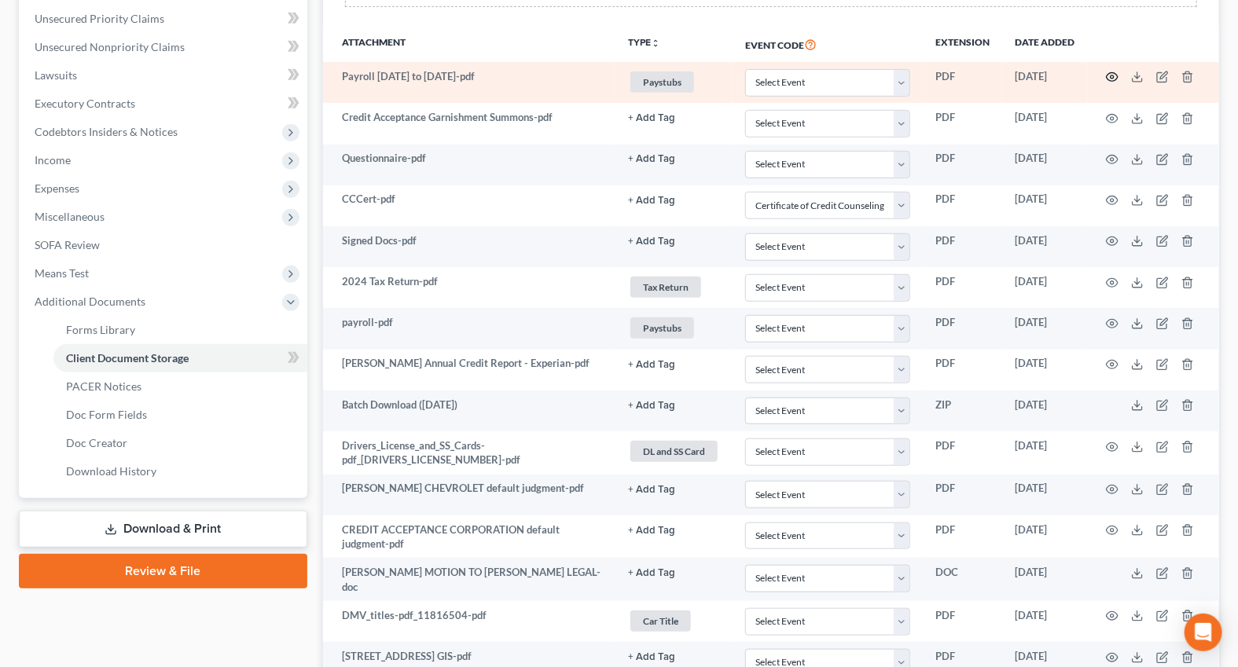
click at [1109, 78] on icon "button" at bounding box center [1112, 77] width 13 height 13
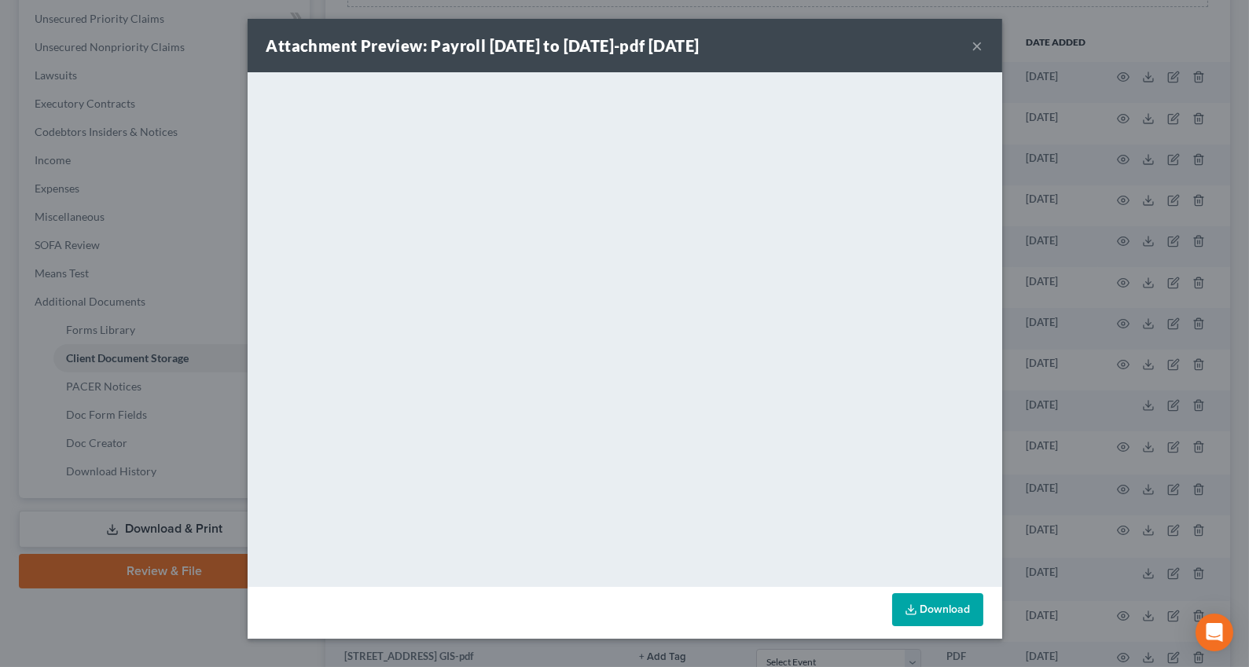
click at [185, 164] on div "Attachment Preview: Payroll 4-4-25 to 6-13-25-pdf 07/07/2025 × <object ng-attr-…" at bounding box center [624, 333] width 1249 height 667
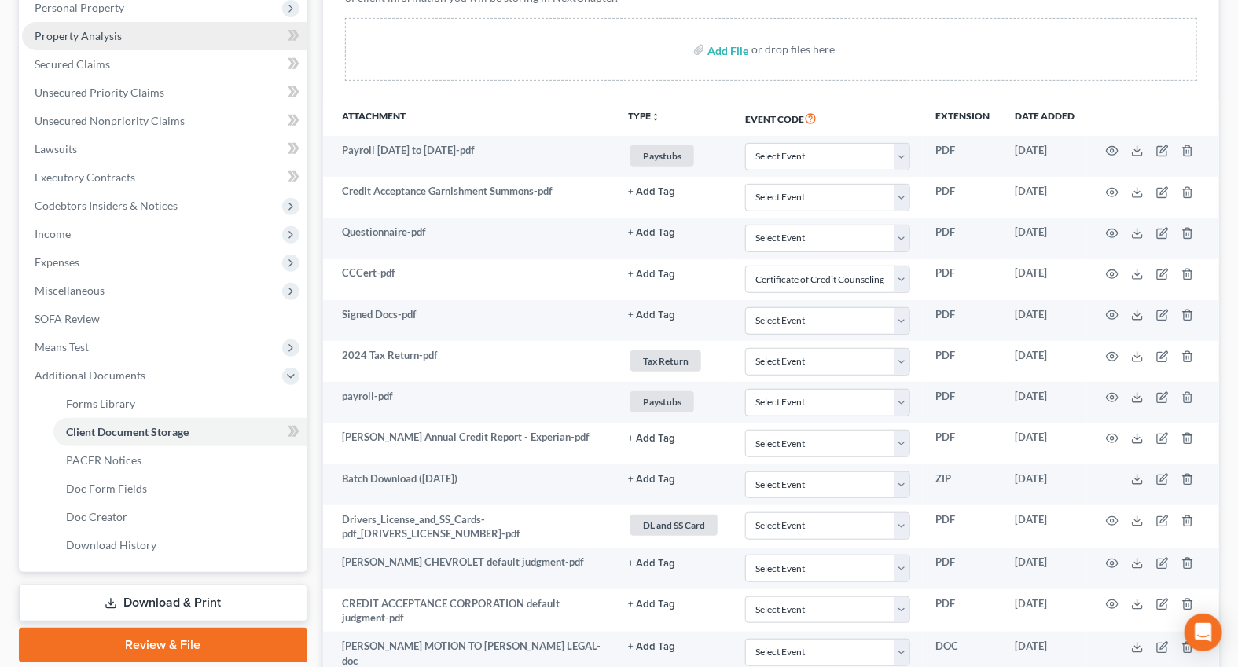
scroll to position [142, 0]
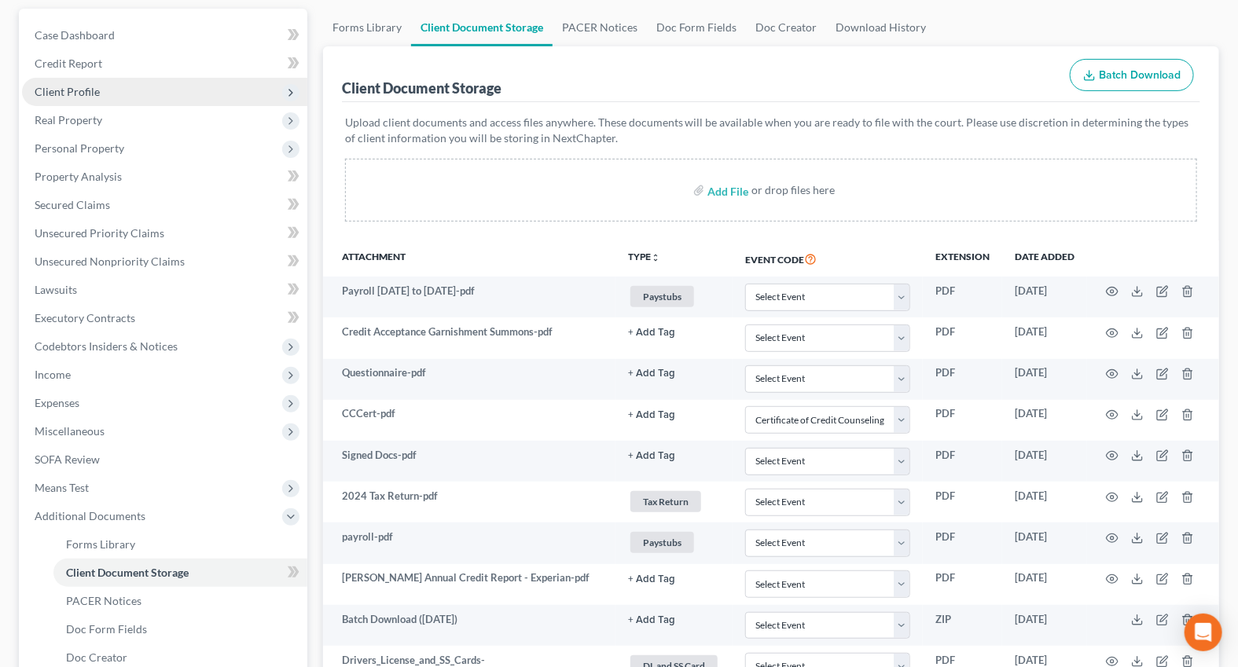
click at [53, 92] on span "Client Profile" at bounding box center [67, 91] width 65 height 13
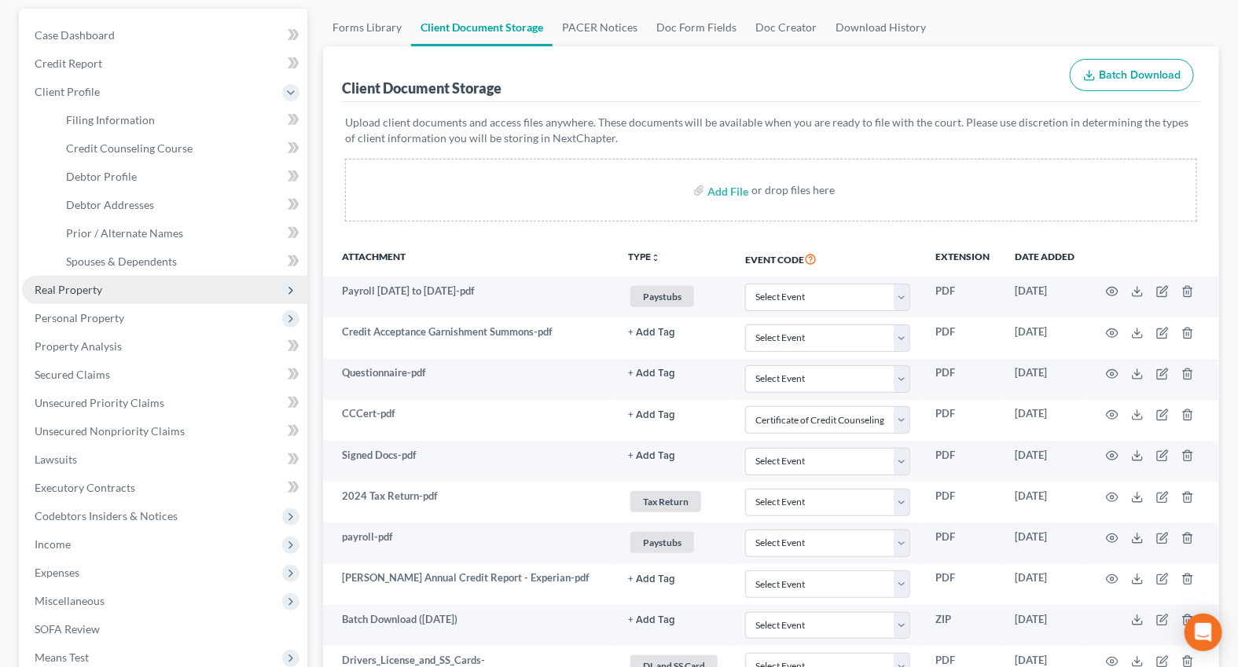
click at [64, 277] on span "Real Property" at bounding box center [164, 290] width 285 height 28
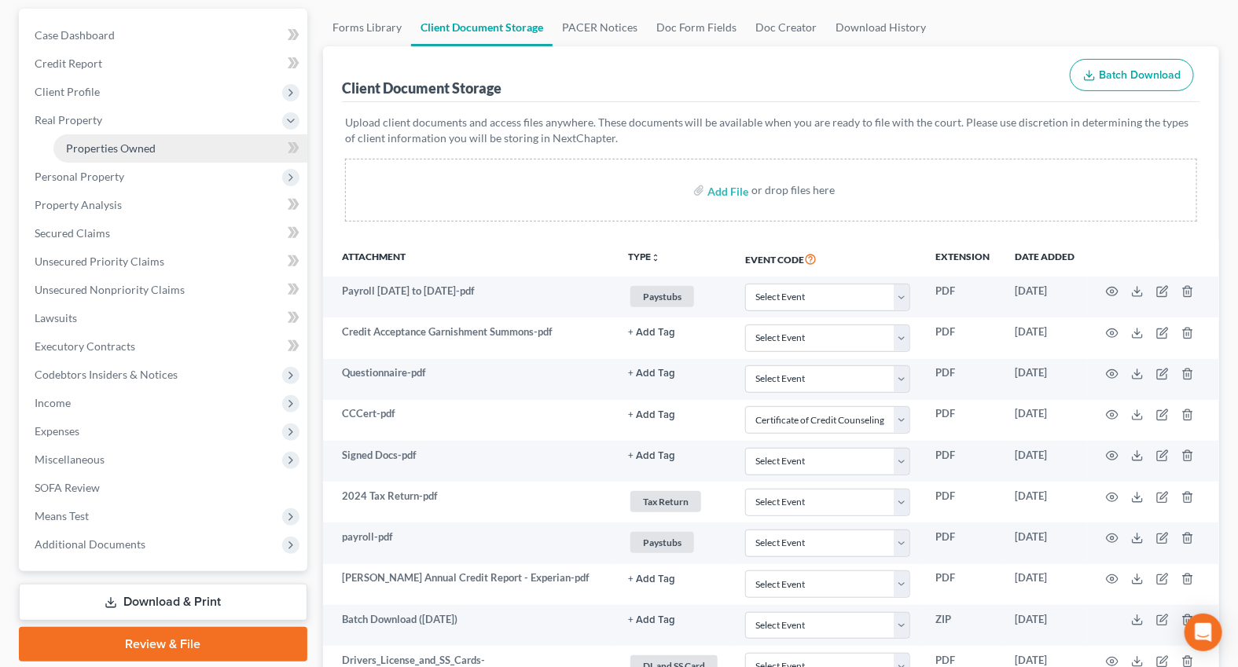
click at [93, 147] on span "Properties Owned" at bounding box center [111, 147] width 90 height 13
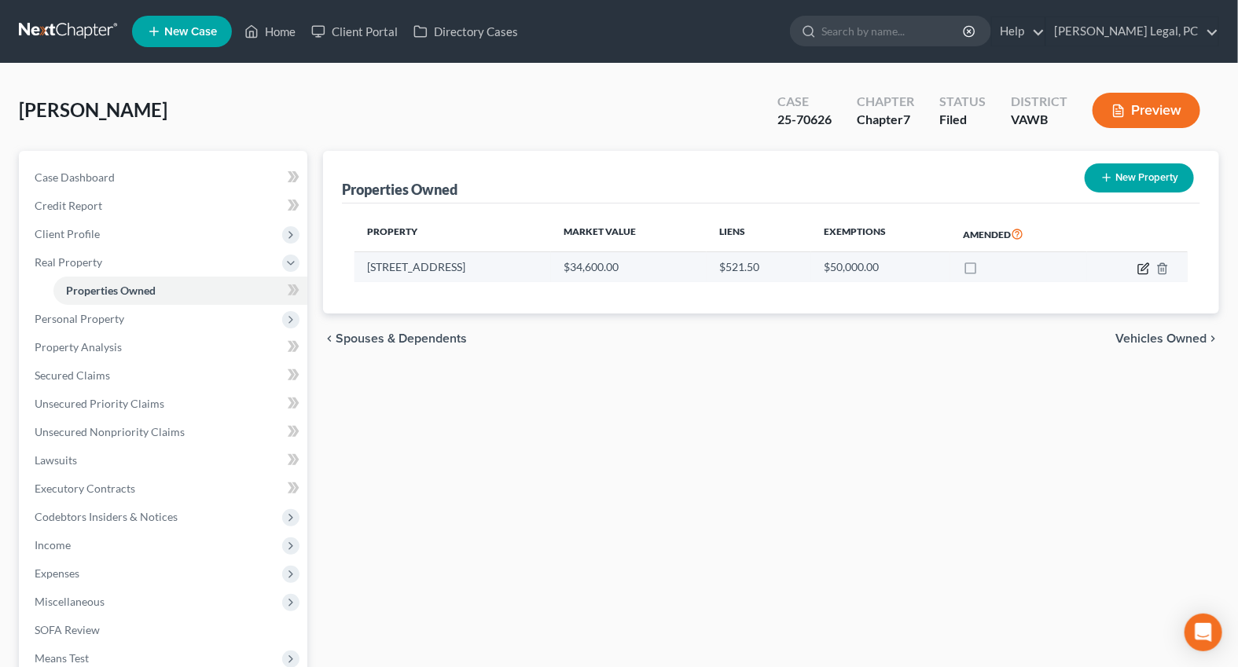
click at [1139, 272] on icon "button" at bounding box center [1142, 268] width 9 height 9
select select "48"
select select "3"
select select "7"
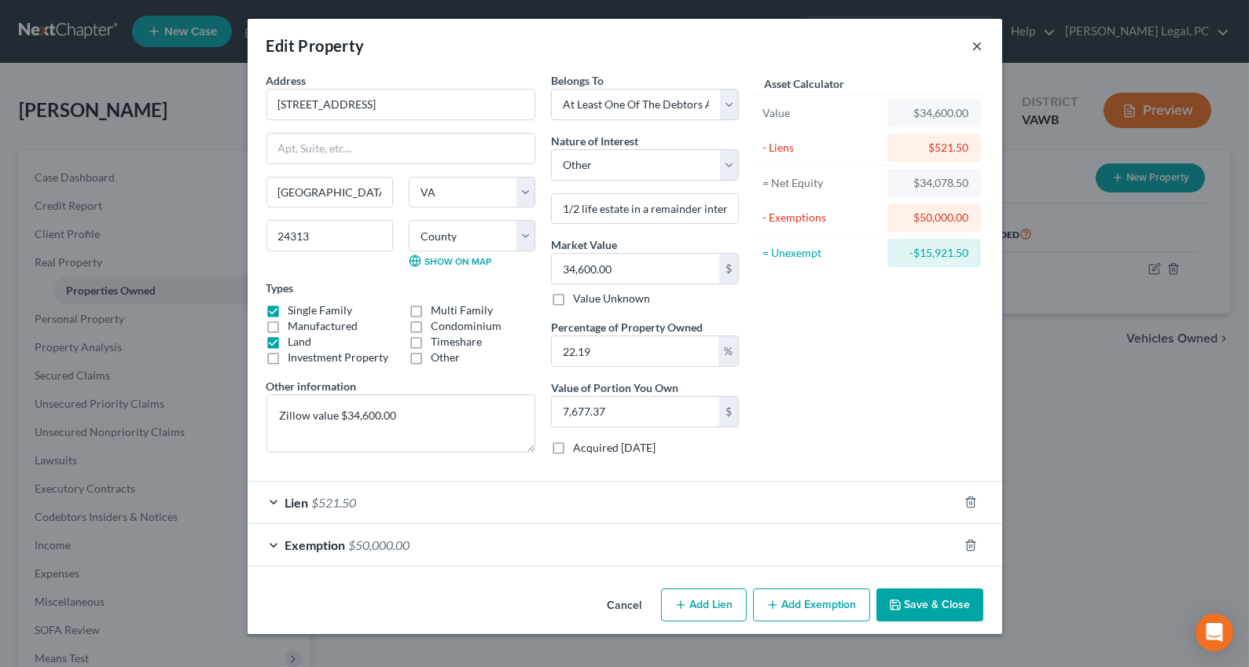
click at [973, 53] on button "×" at bounding box center [977, 45] width 11 height 19
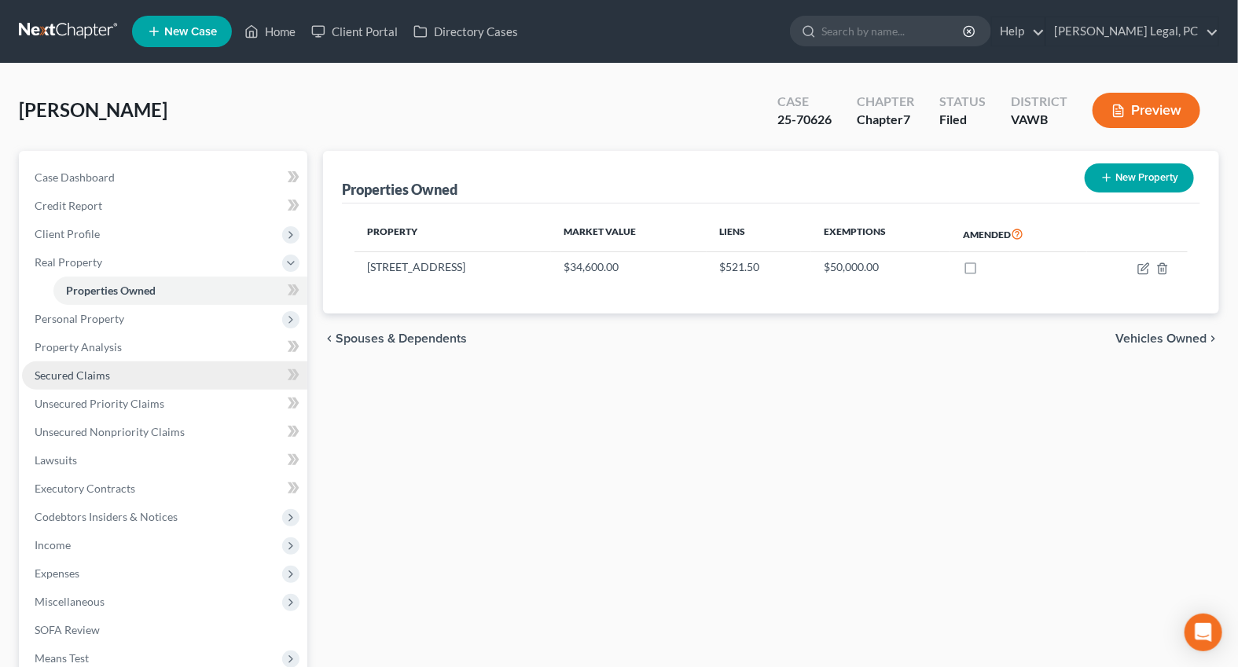
scroll to position [194, 0]
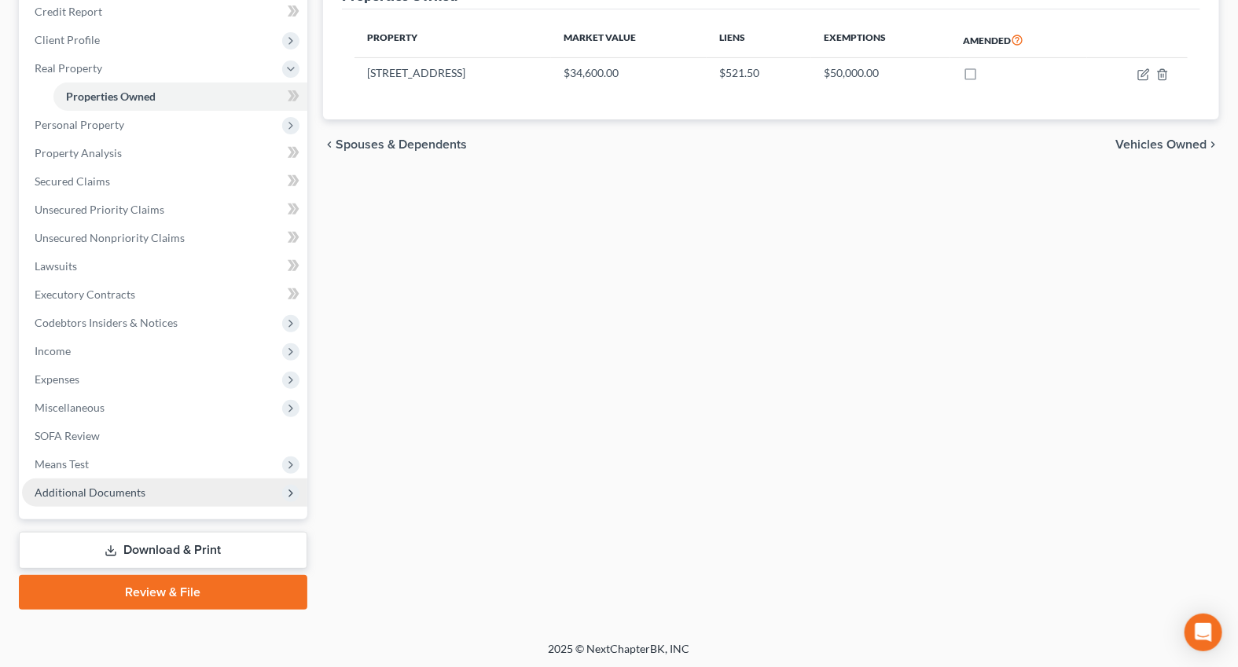
click at [96, 489] on span "Additional Documents" at bounding box center [90, 492] width 111 height 13
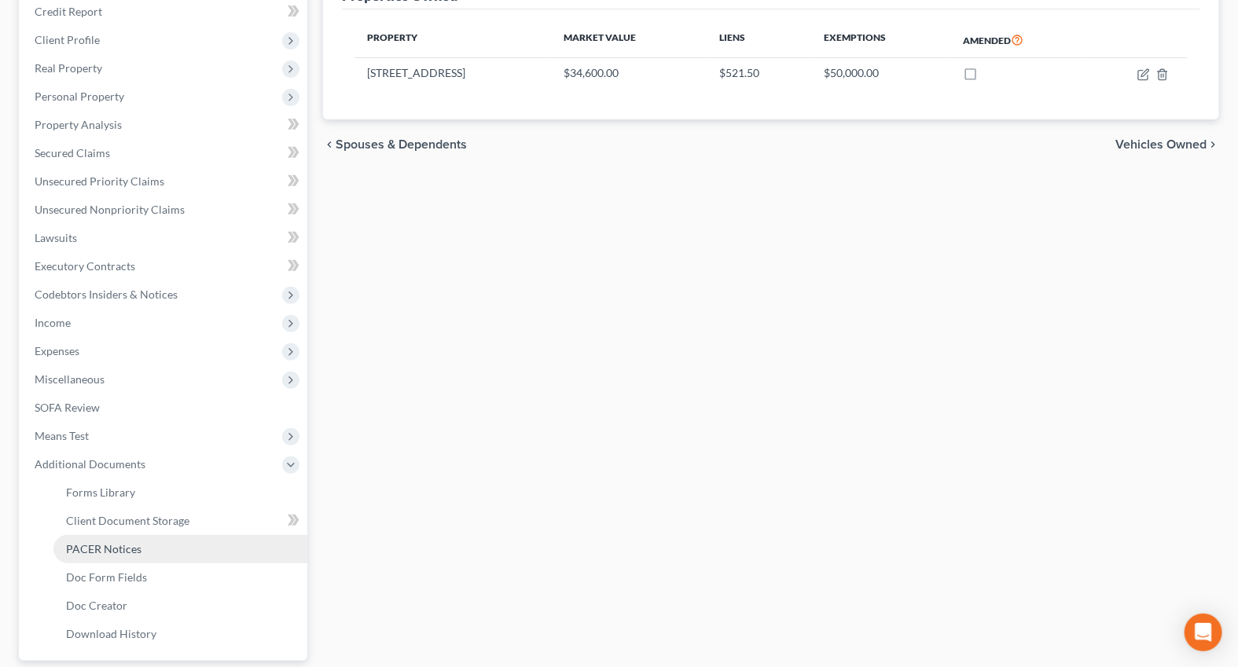
click at [120, 548] on span "PACER Notices" at bounding box center [103, 548] width 75 height 13
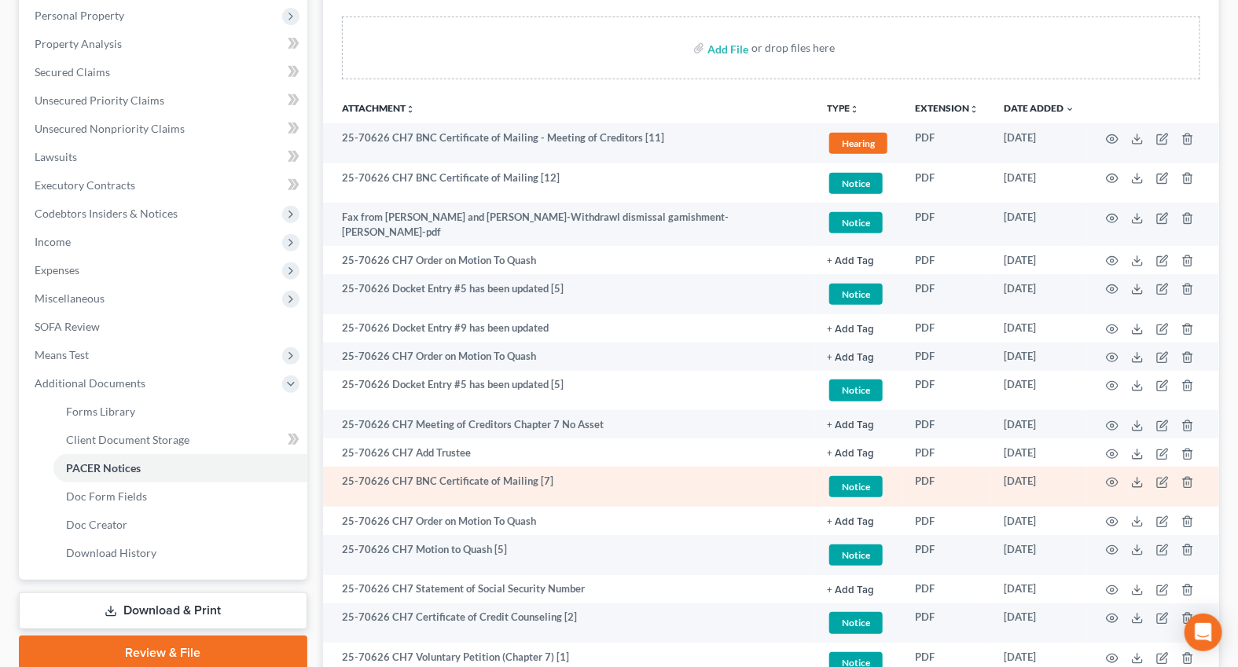
scroll to position [193, 0]
